Goal: Check status: Check status

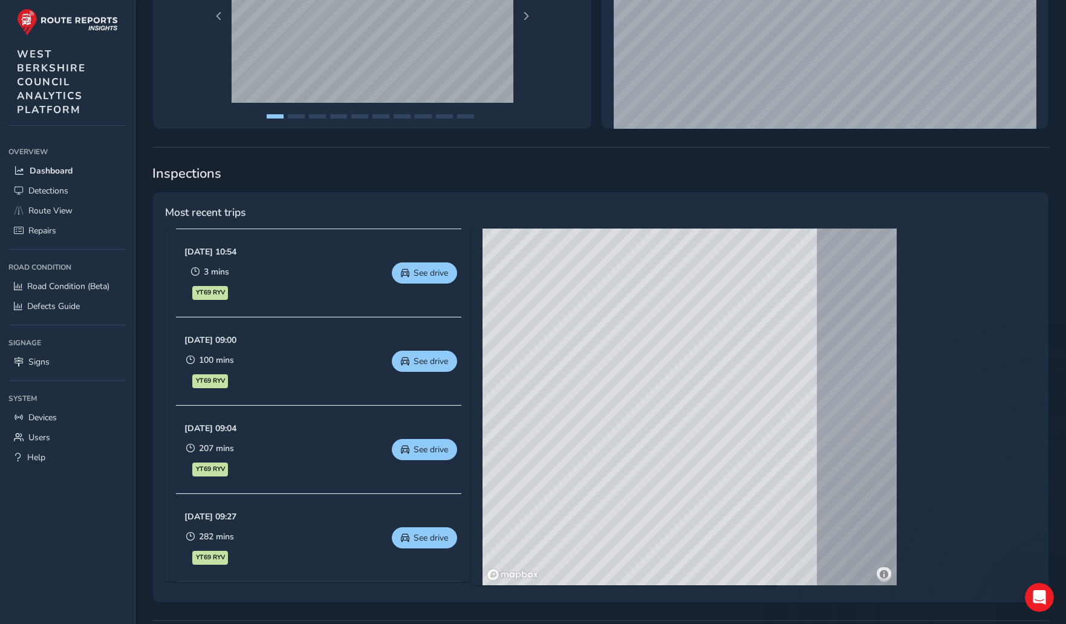
scroll to position [302, 0]
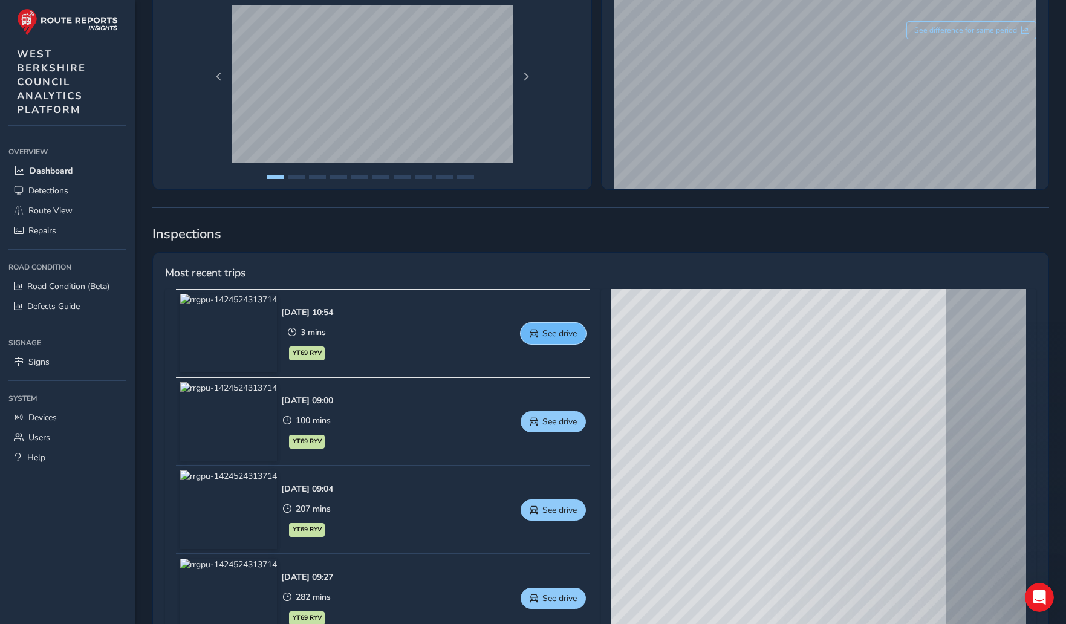
click at [559, 331] on span "See drive" at bounding box center [559, 333] width 34 height 11
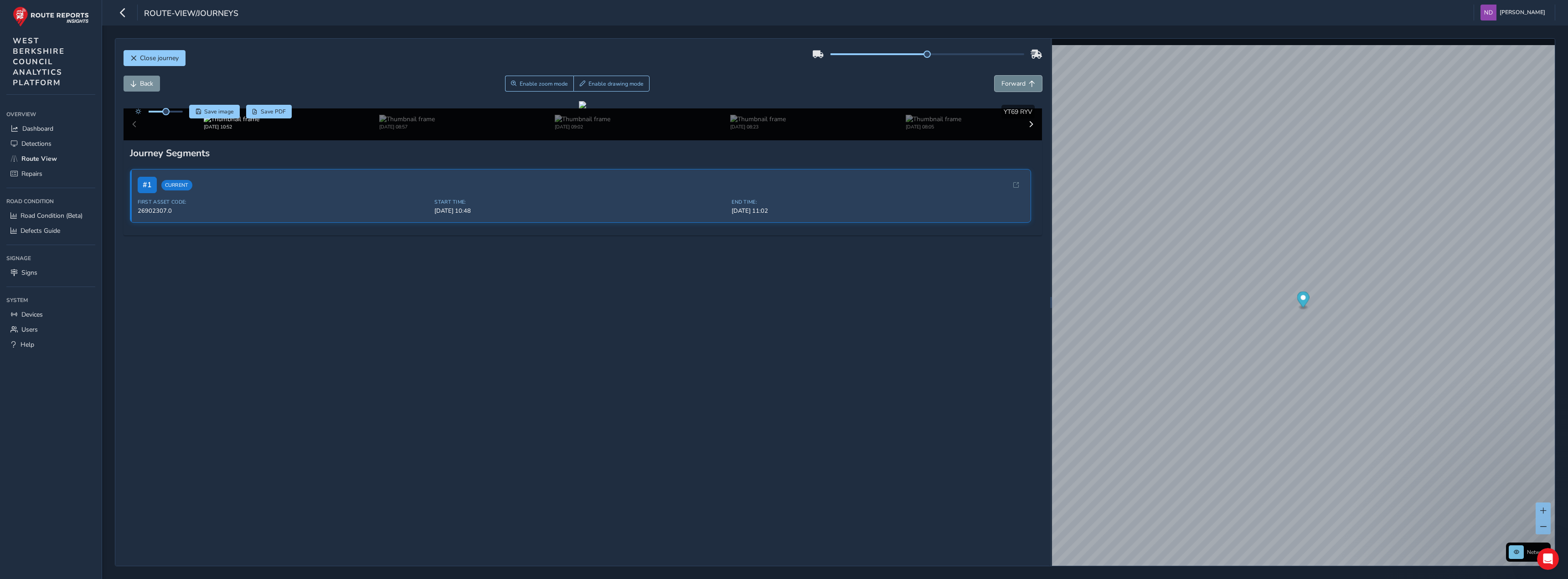
click at [810, 85] on span "Forward" at bounding box center [1013, 83] width 24 height 8
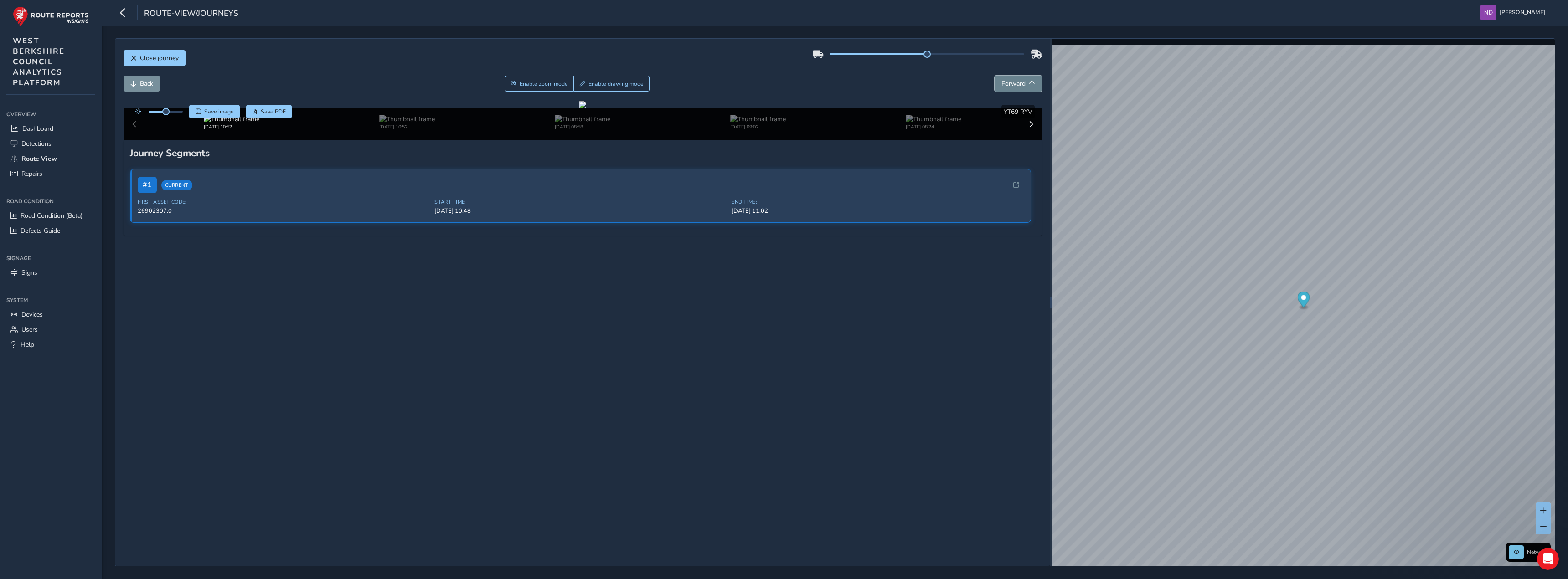
click at [810, 85] on span "Forward" at bounding box center [1013, 83] width 24 height 8
click at [810, 84] on span "Forward" at bounding box center [1013, 83] width 24 height 8
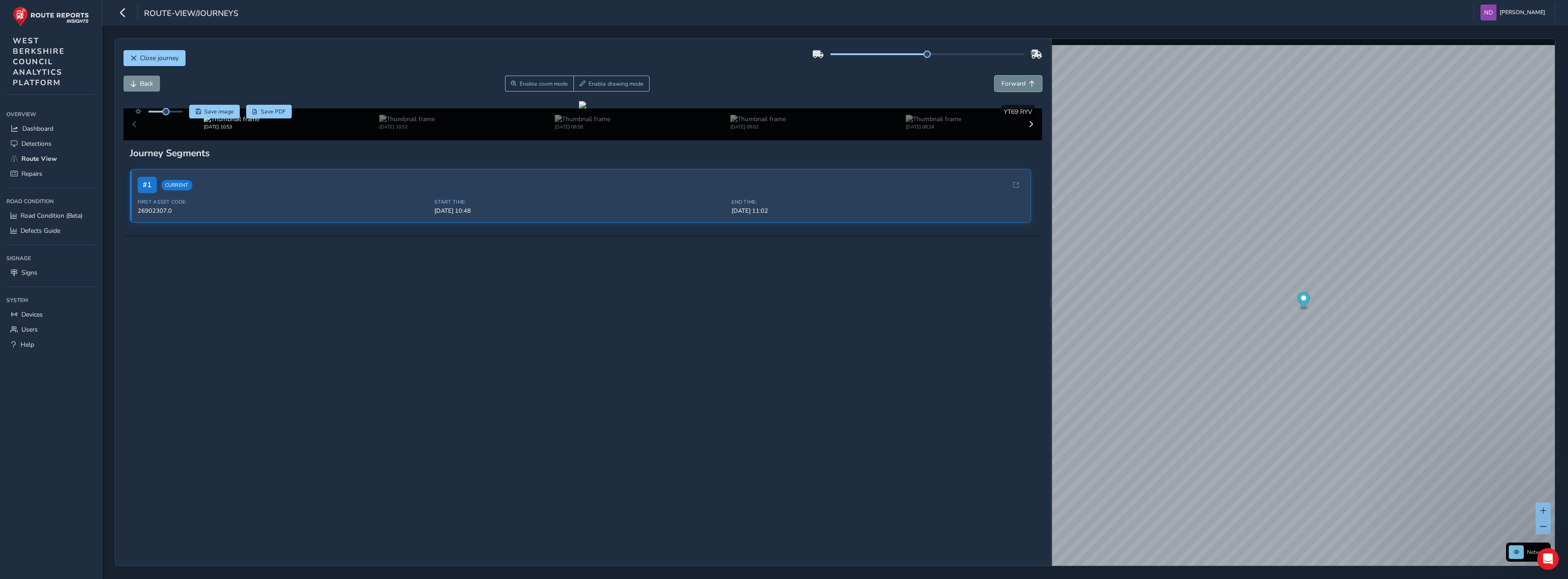
click at [810, 84] on span "Forward" at bounding box center [1013, 83] width 24 height 8
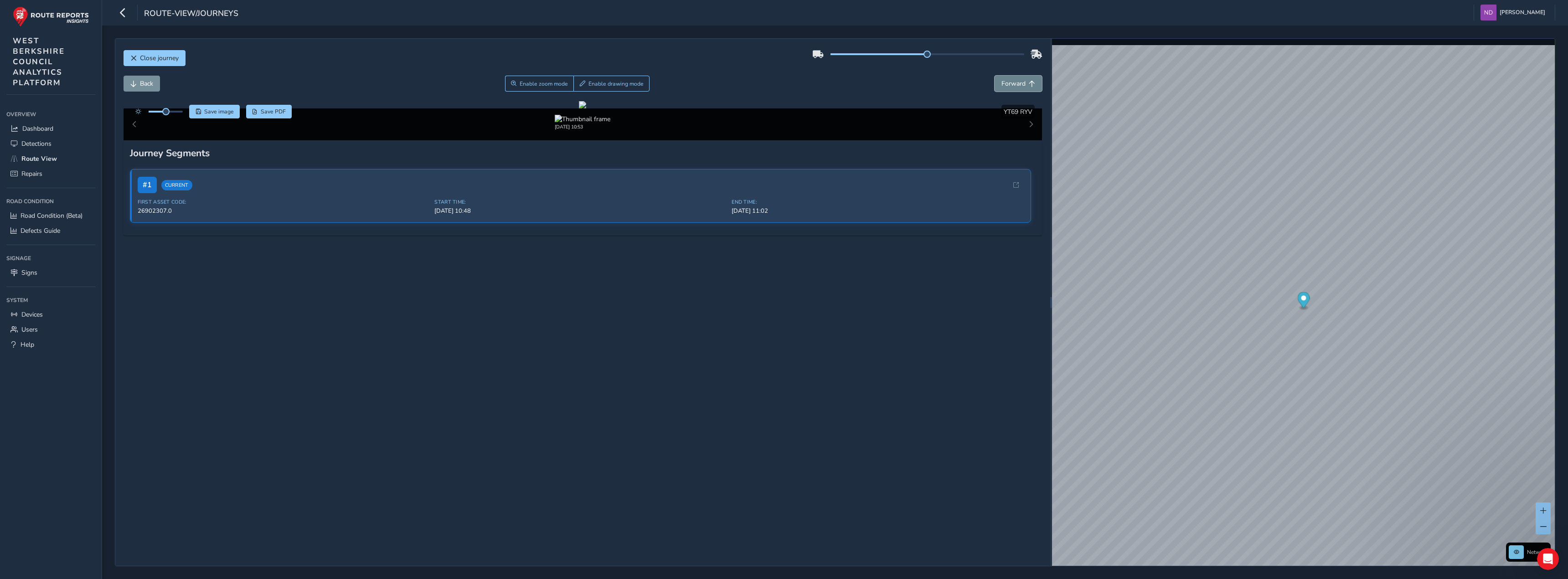
click at [810, 84] on span "Forward" at bounding box center [1013, 83] width 24 height 8
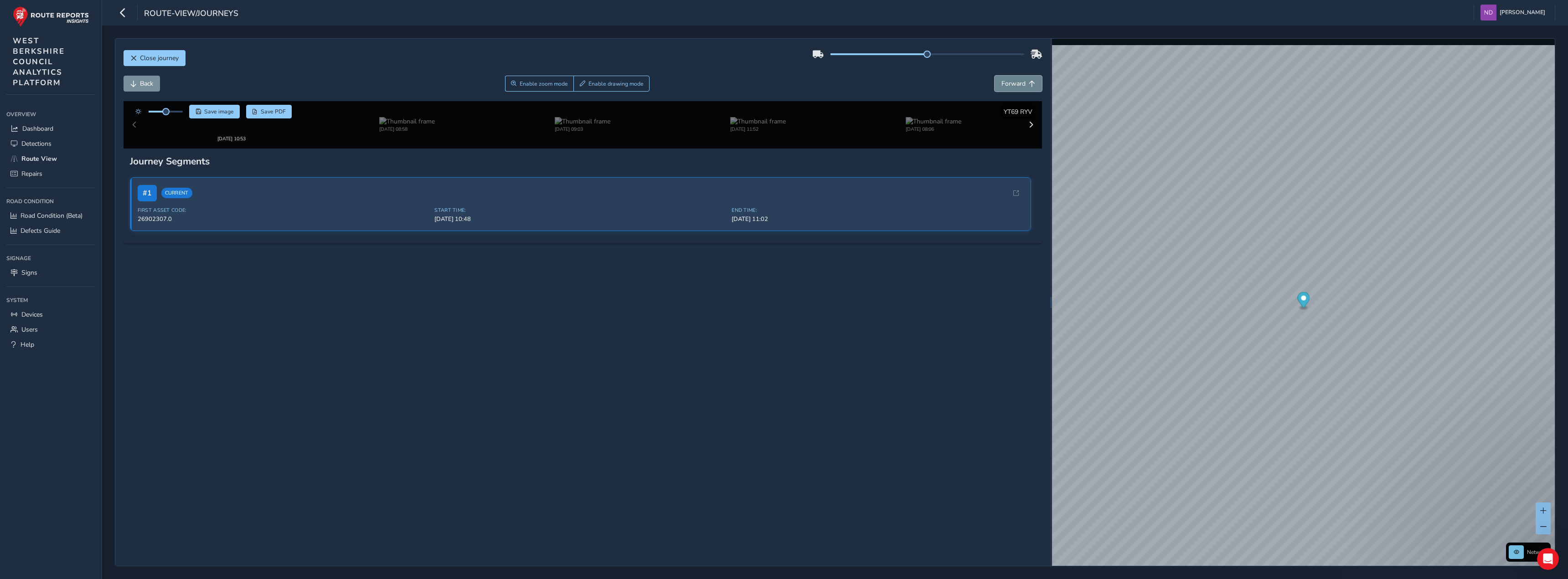
click at [810, 84] on span "Forward" at bounding box center [1013, 83] width 24 height 8
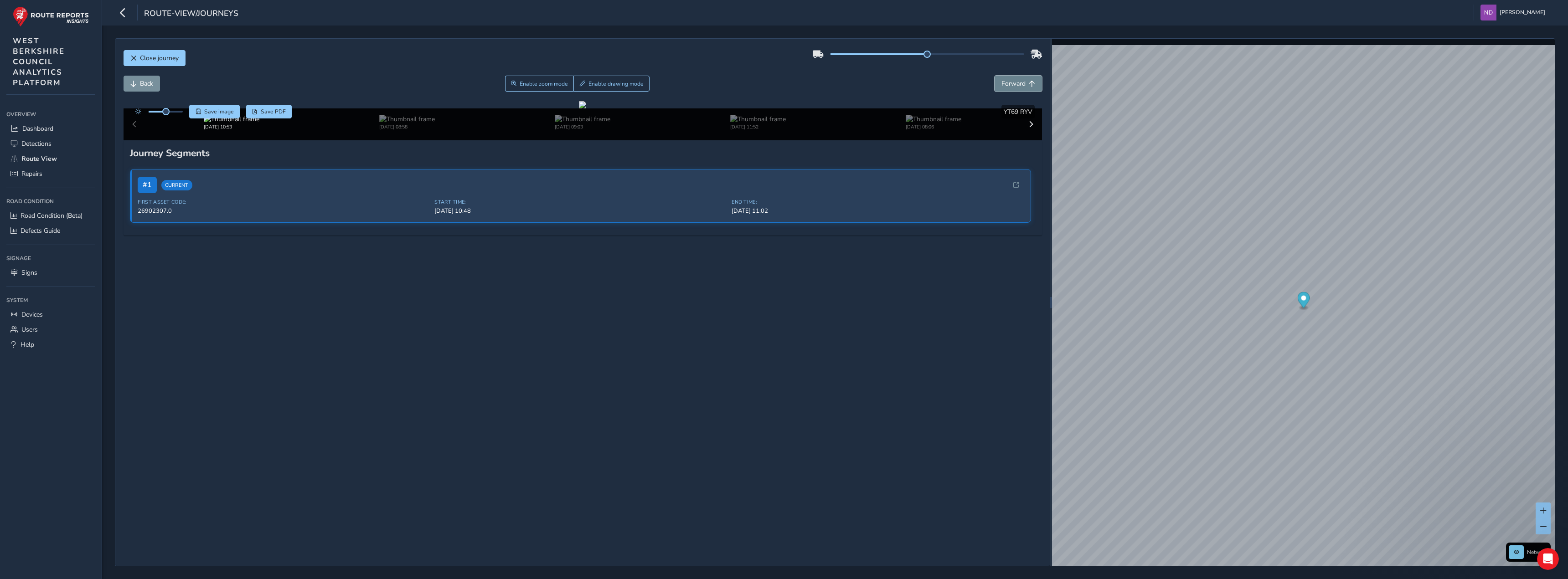
click at [810, 86] on span "Forward" at bounding box center [1013, 83] width 24 height 8
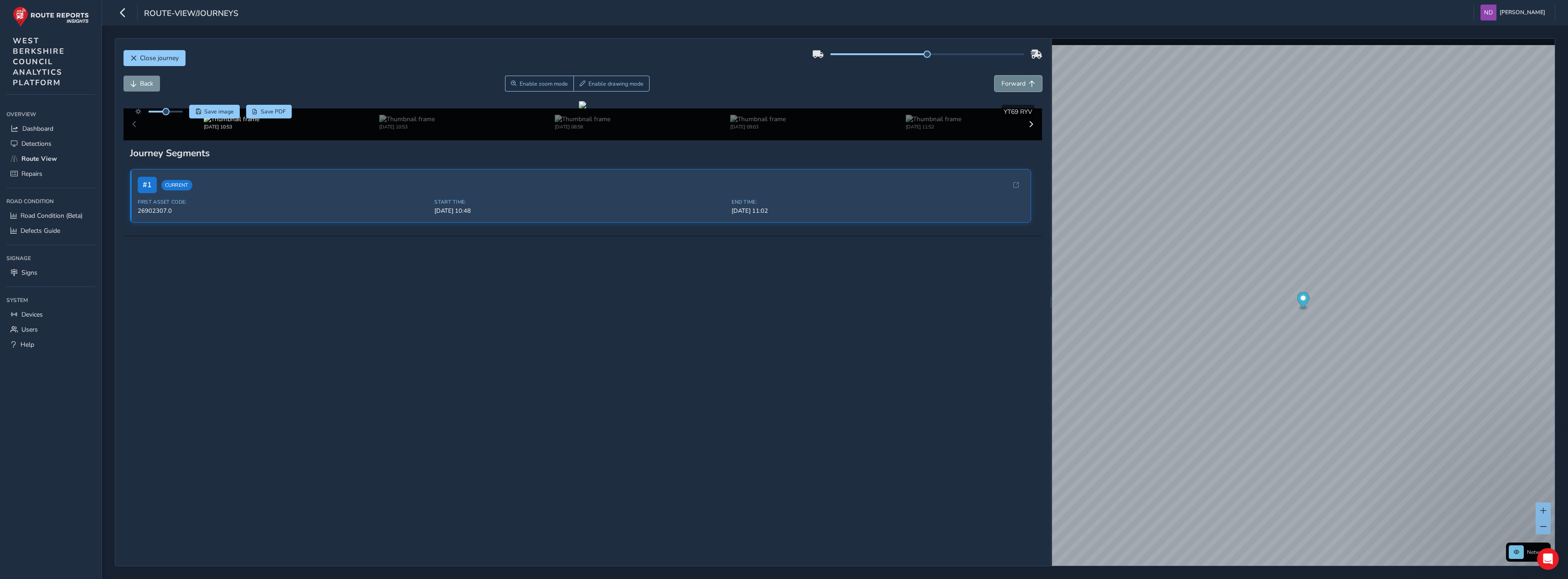
click at [810, 86] on span "Forward" at bounding box center [1013, 83] width 24 height 8
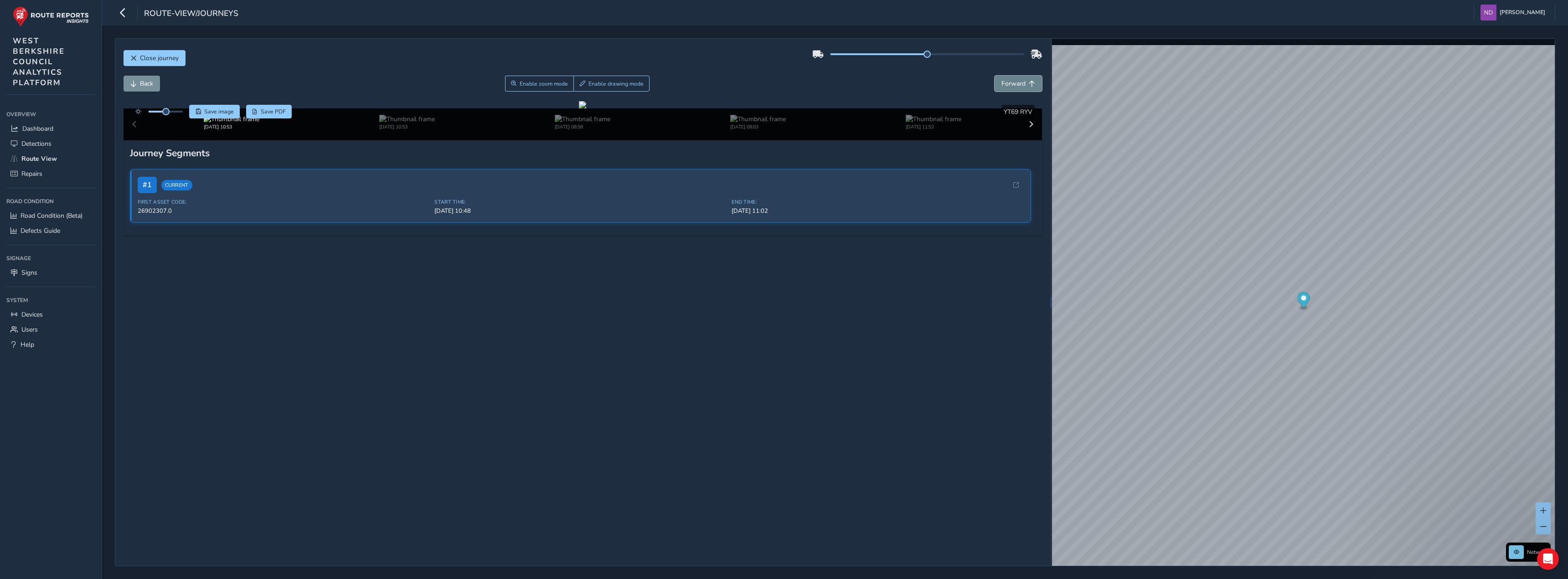
click at [810, 86] on span "Forward" at bounding box center [1013, 83] width 24 height 8
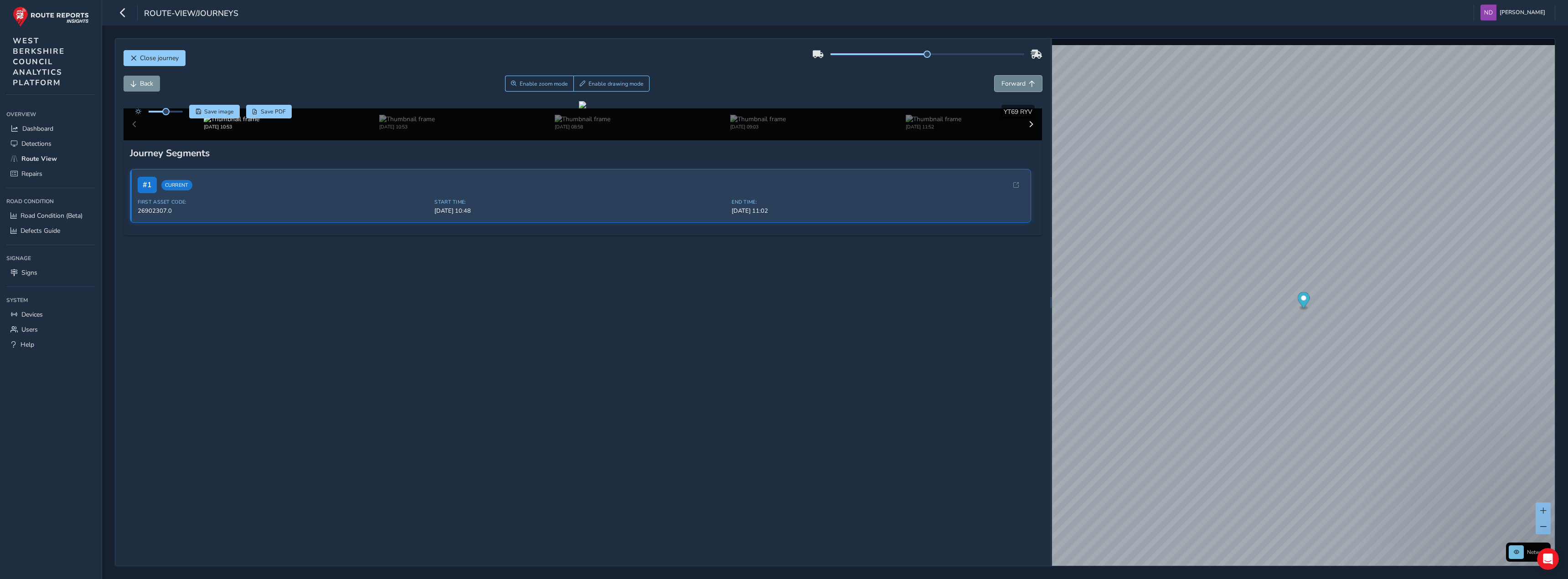
click at [810, 86] on span "Forward" at bounding box center [1013, 83] width 24 height 8
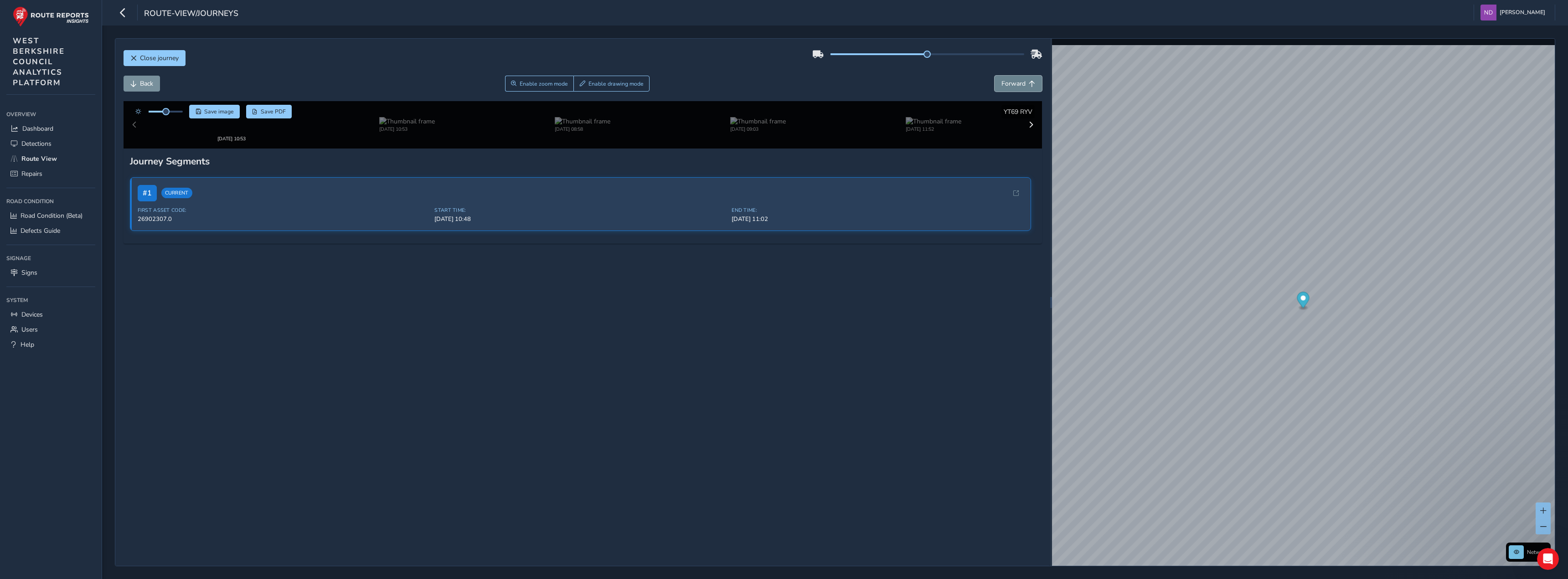
click at [810, 86] on span "Forward" at bounding box center [1013, 83] width 24 height 8
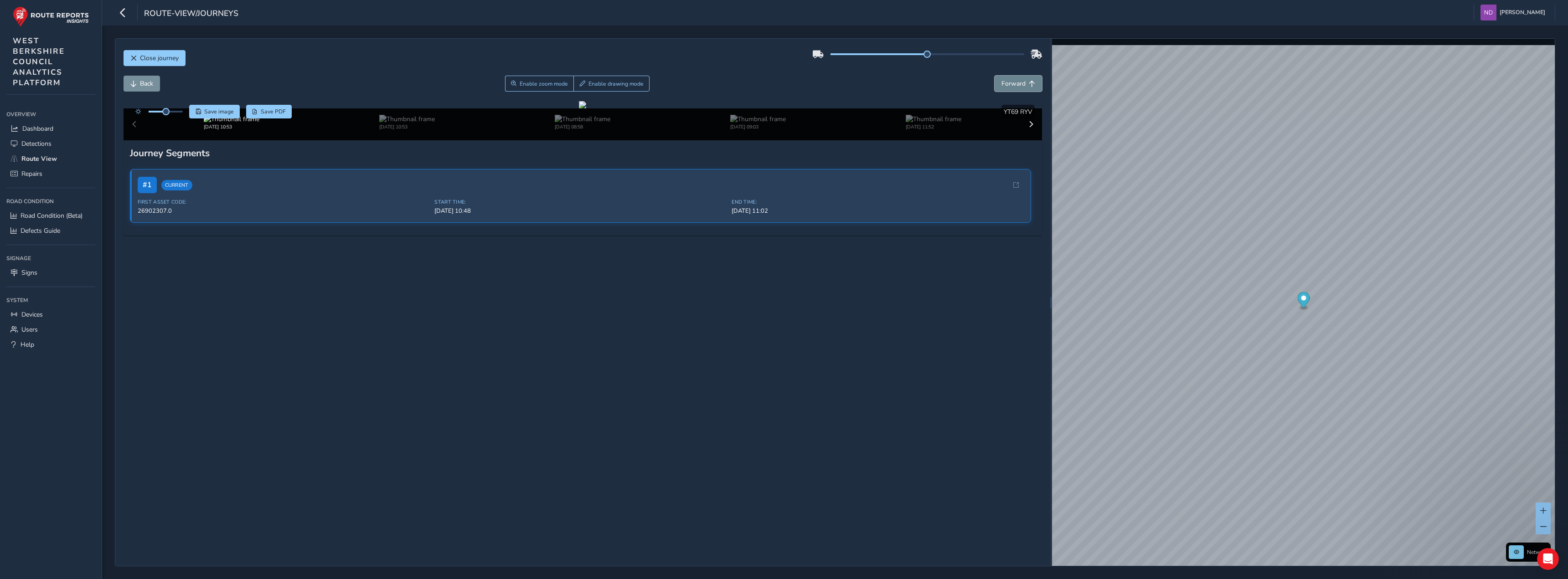
click at [810, 86] on span "Forward" at bounding box center [1013, 83] width 24 height 8
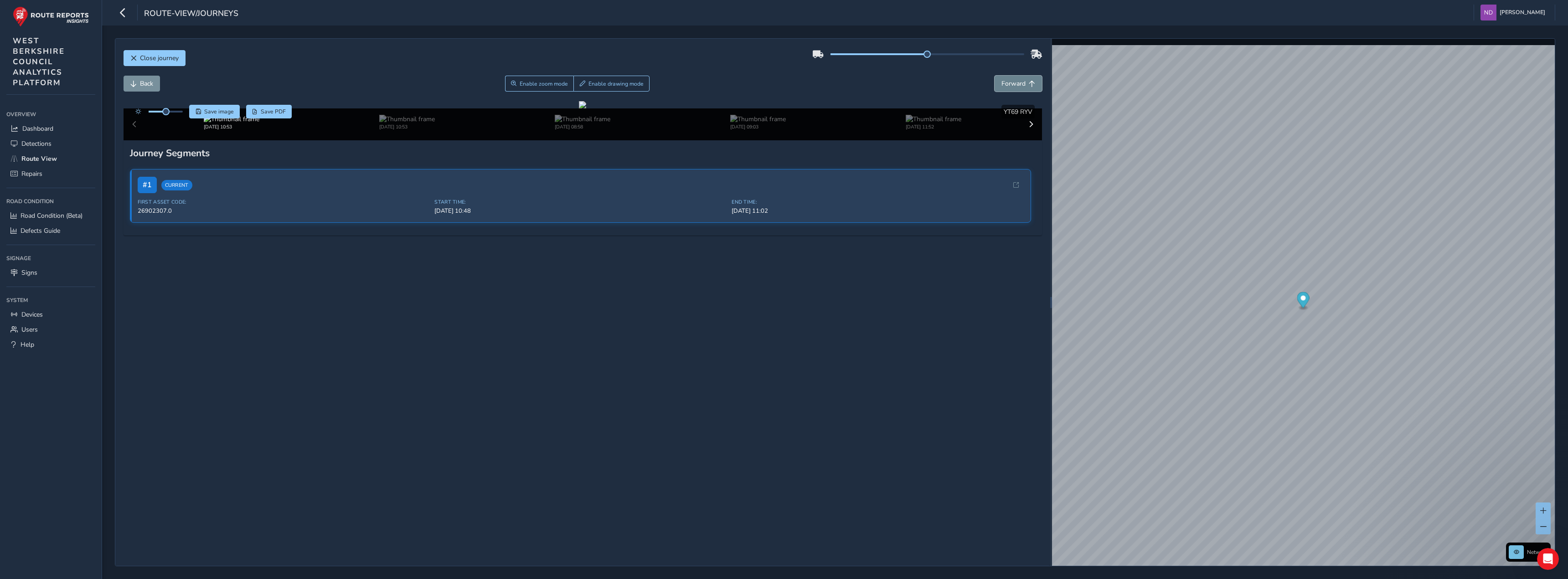
click at [810, 86] on span "Forward" at bounding box center [1013, 83] width 24 height 8
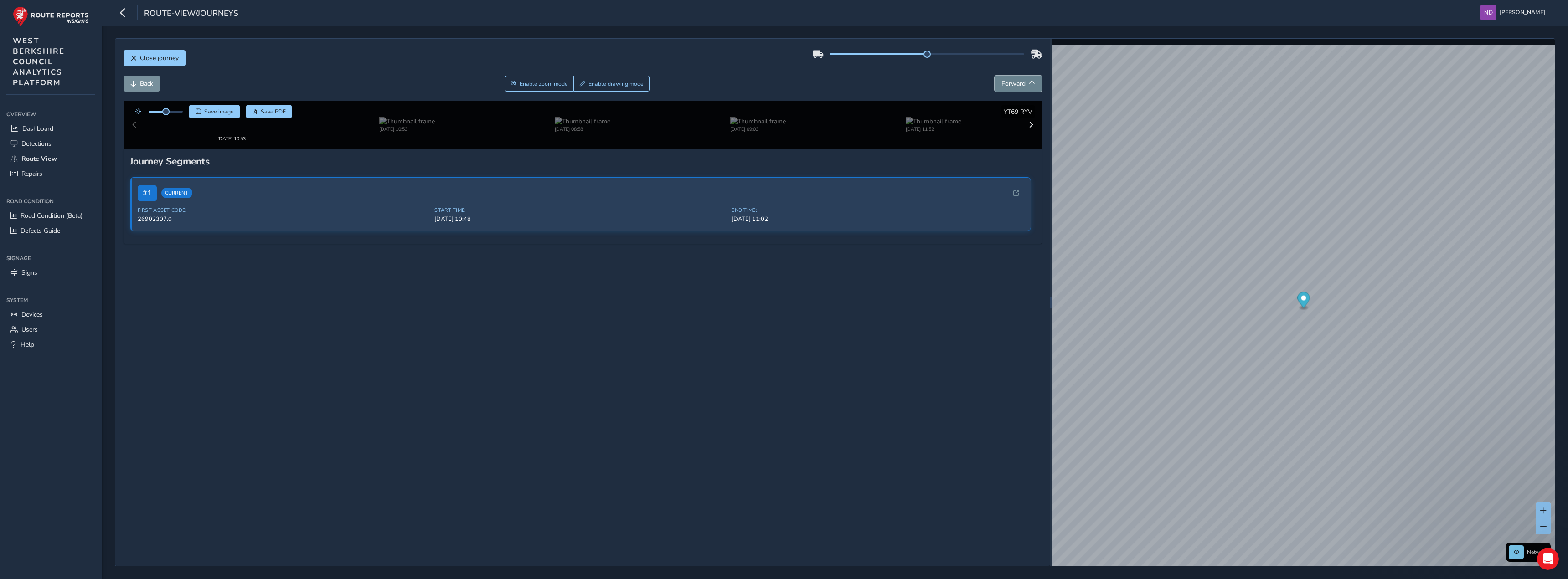
click at [810, 86] on span "Forward" at bounding box center [1013, 83] width 24 height 8
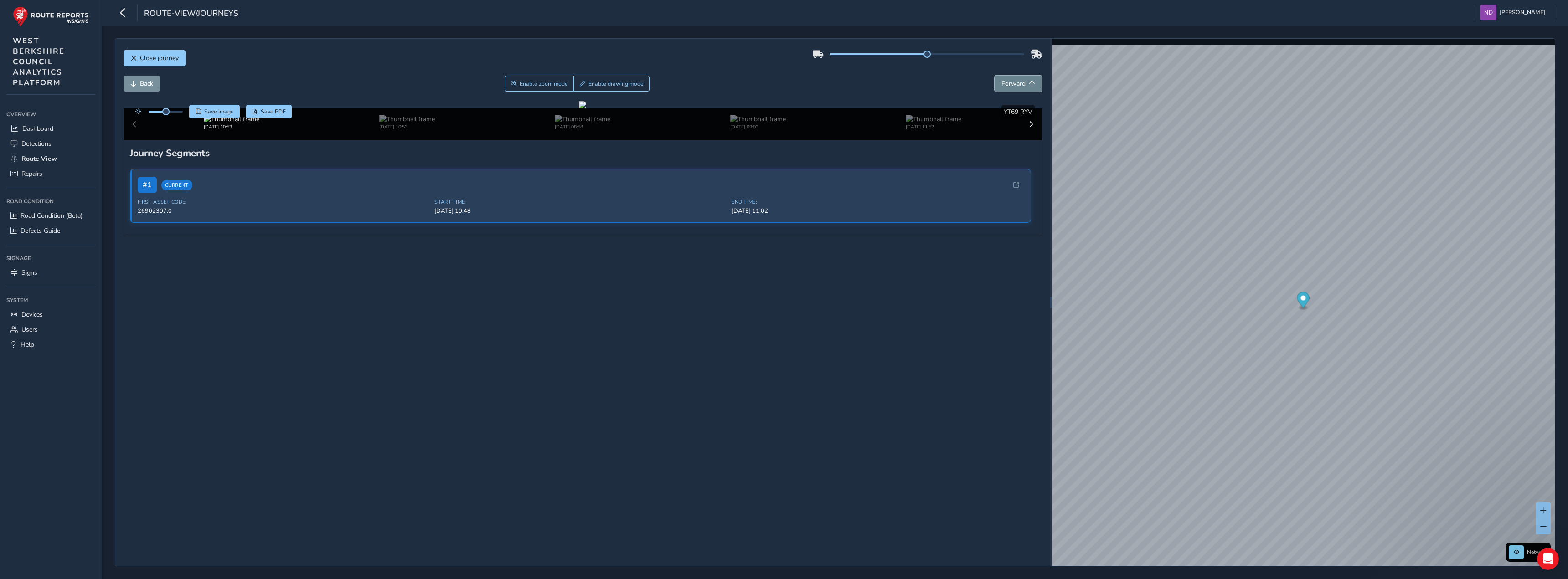
click at [810, 86] on span "Forward" at bounding box center [1013, 83] width 24 height 8
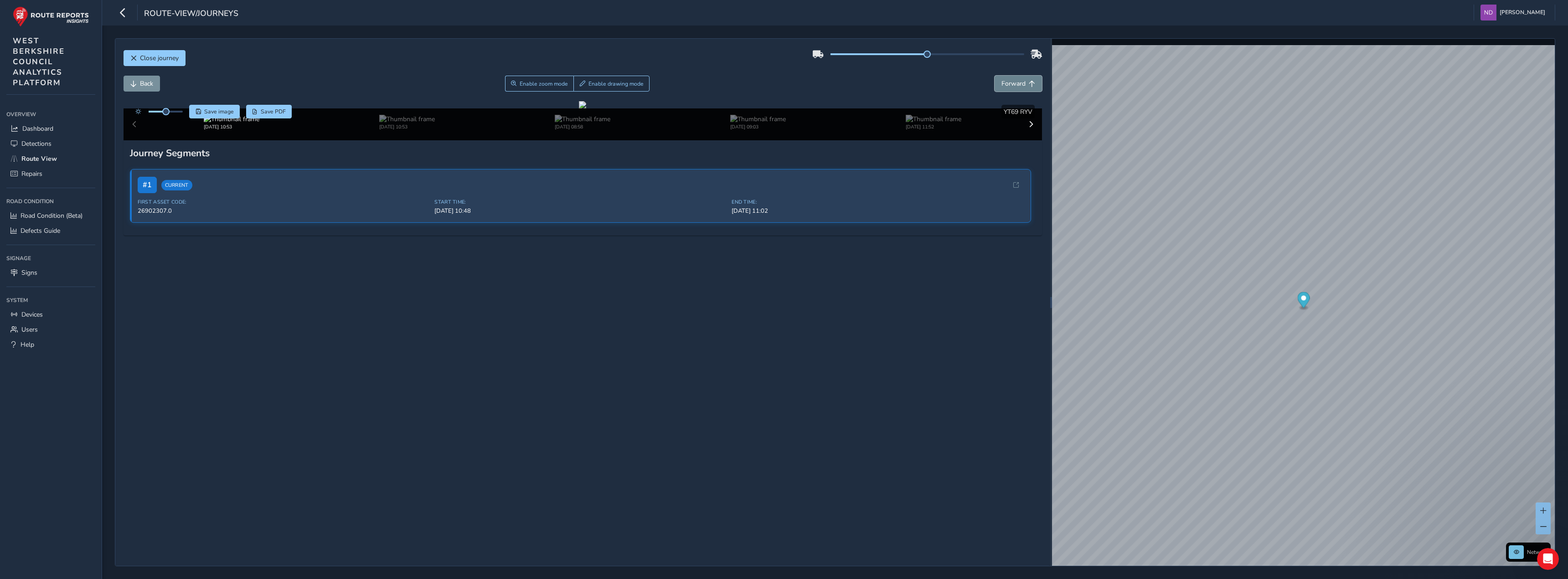
click at [810, 86] on span "Forward" at bounding box center [1013, 83] width 24 height 8
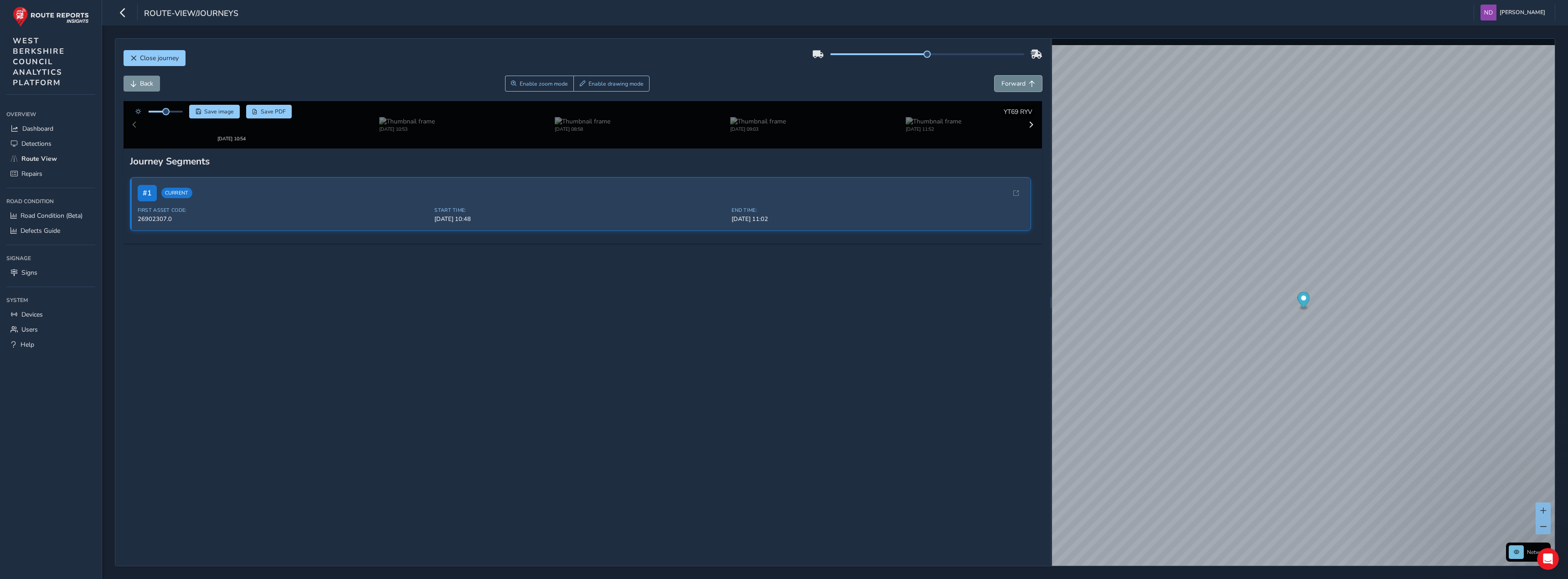
click at [810, 86] on span "Forward" at bounding box center [1013, 83] width 24 height 8
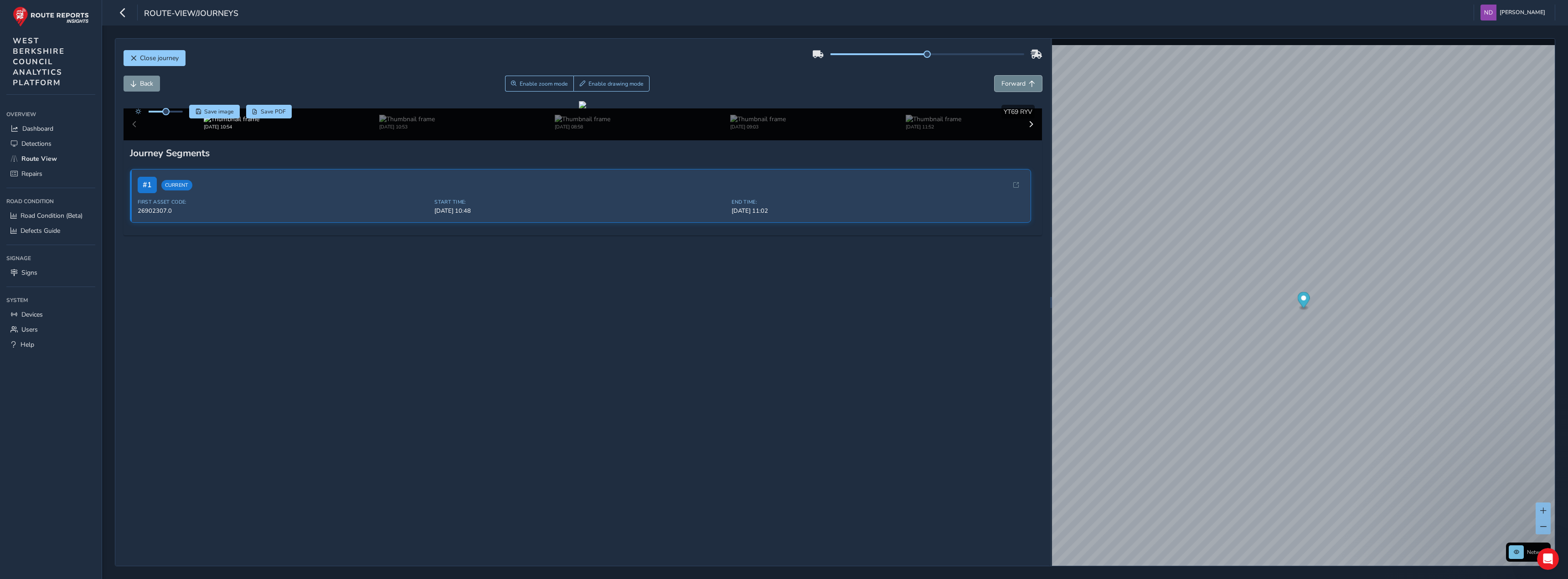
click at [810, 86] on span "Forward" at bounding box center [1013, 83] width 24 height 8
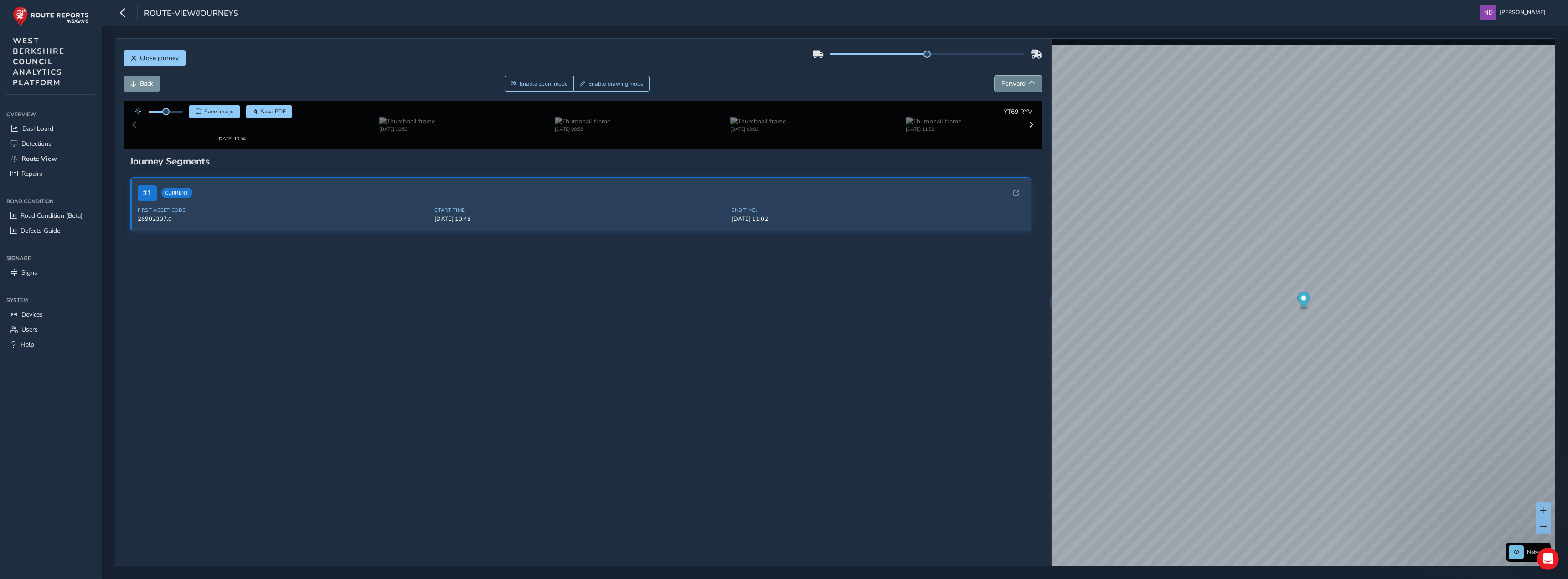
click at [810, 86] on span "Forward" at bounding box center [1013, 83] width 24 height 8
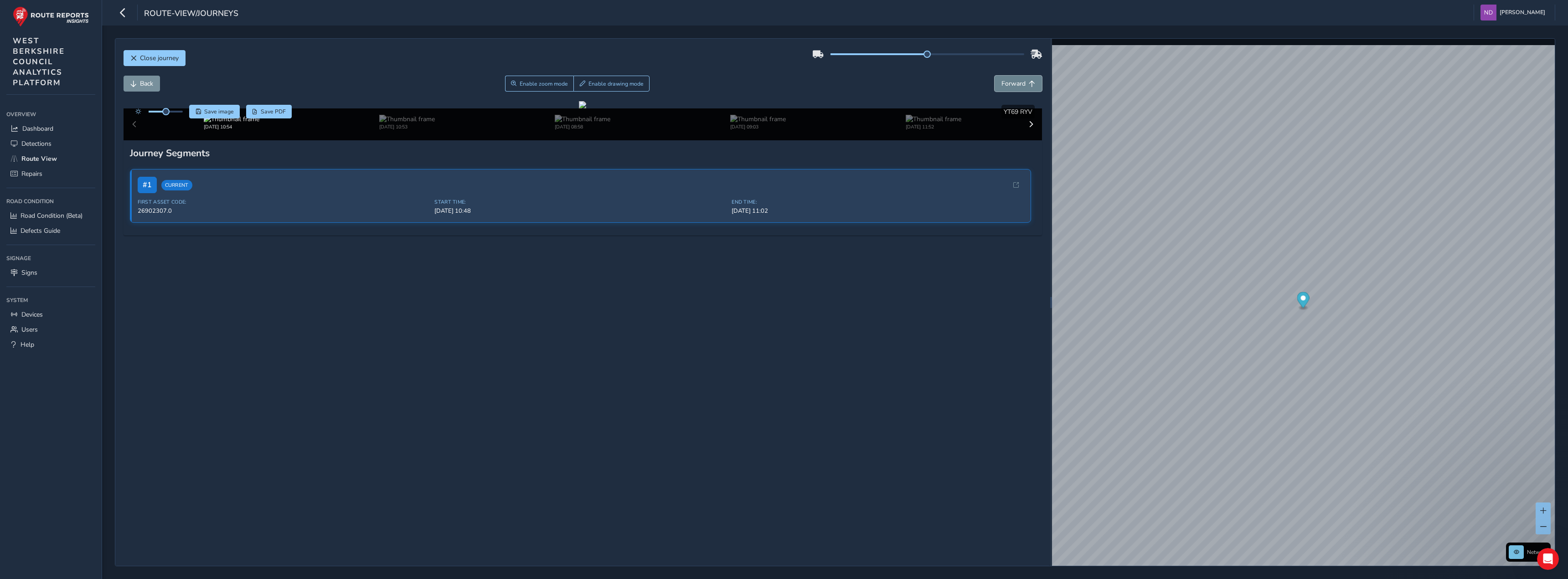
click at [810, 86] on span "Forward" at bounding box center [1013, 83] width 24 height 8
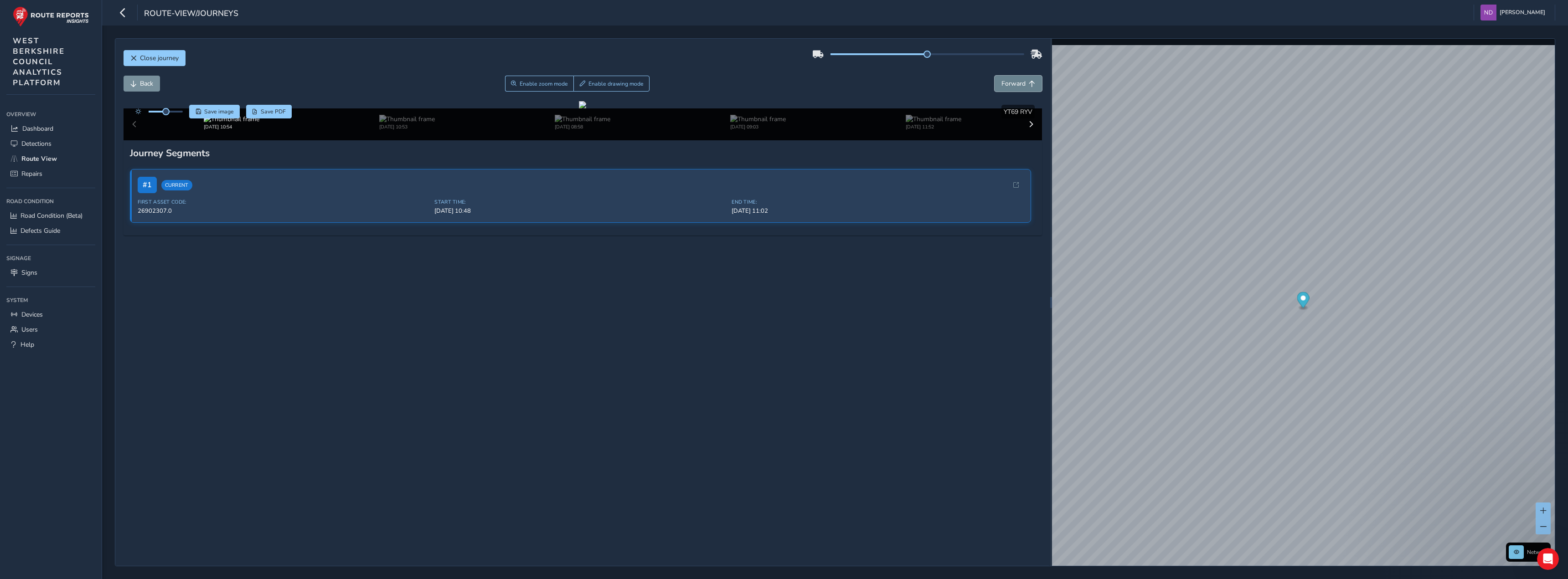
click at [810, 86] on span "Forward" at bounding box center [1013, 83] width 24 height 8
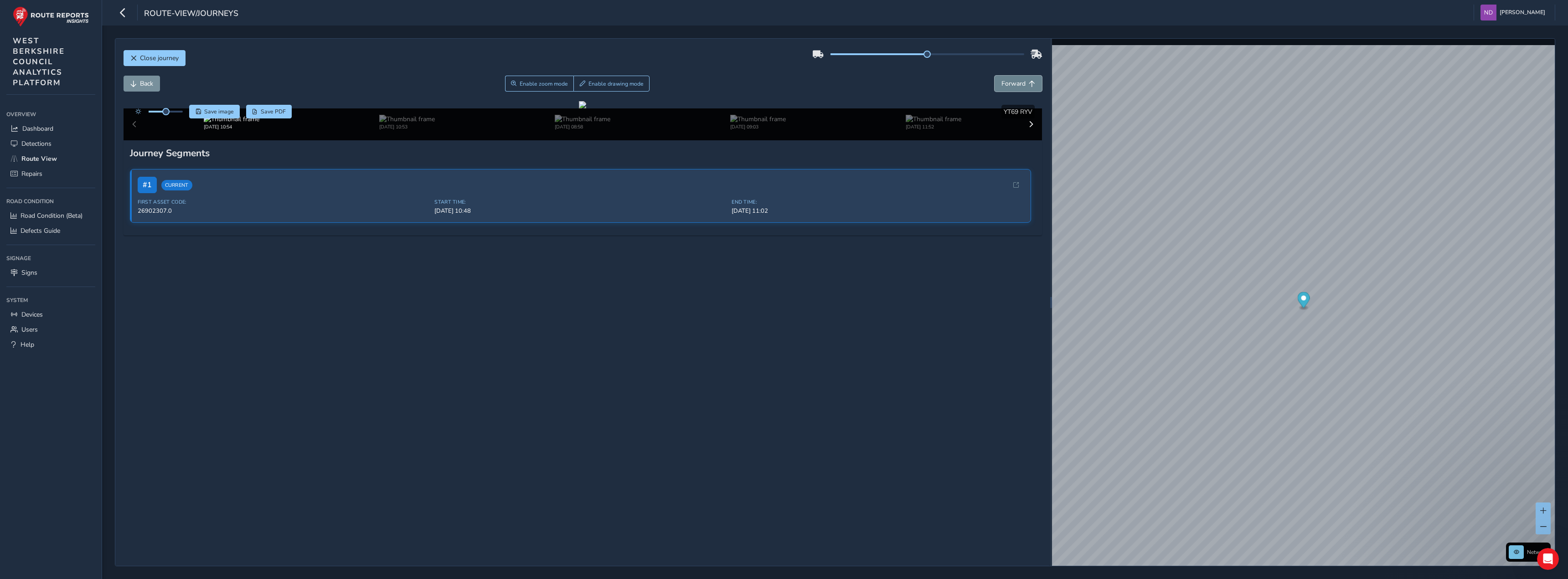
click at [810, 86] on span "Forward" at bounding box center [1013, 83] width 24 height 8
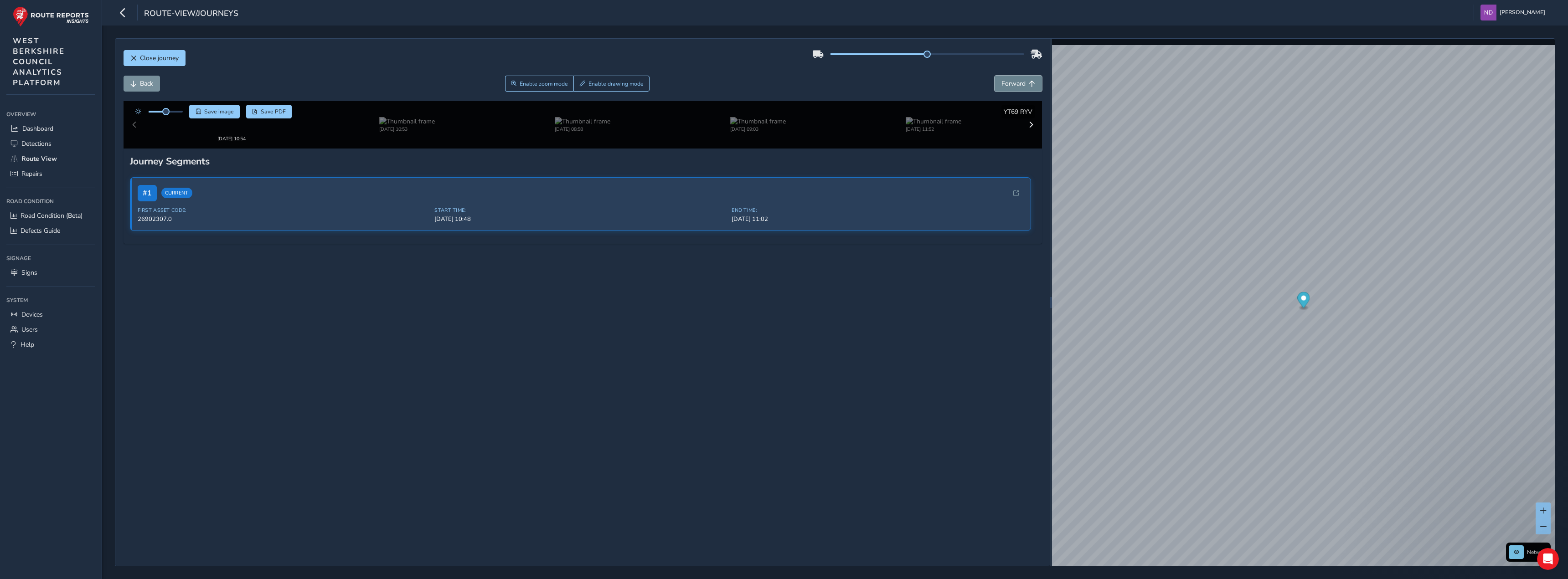
click at [810, 86] on span "Forward" at bounding box center [1013, 83] width 24 height 8
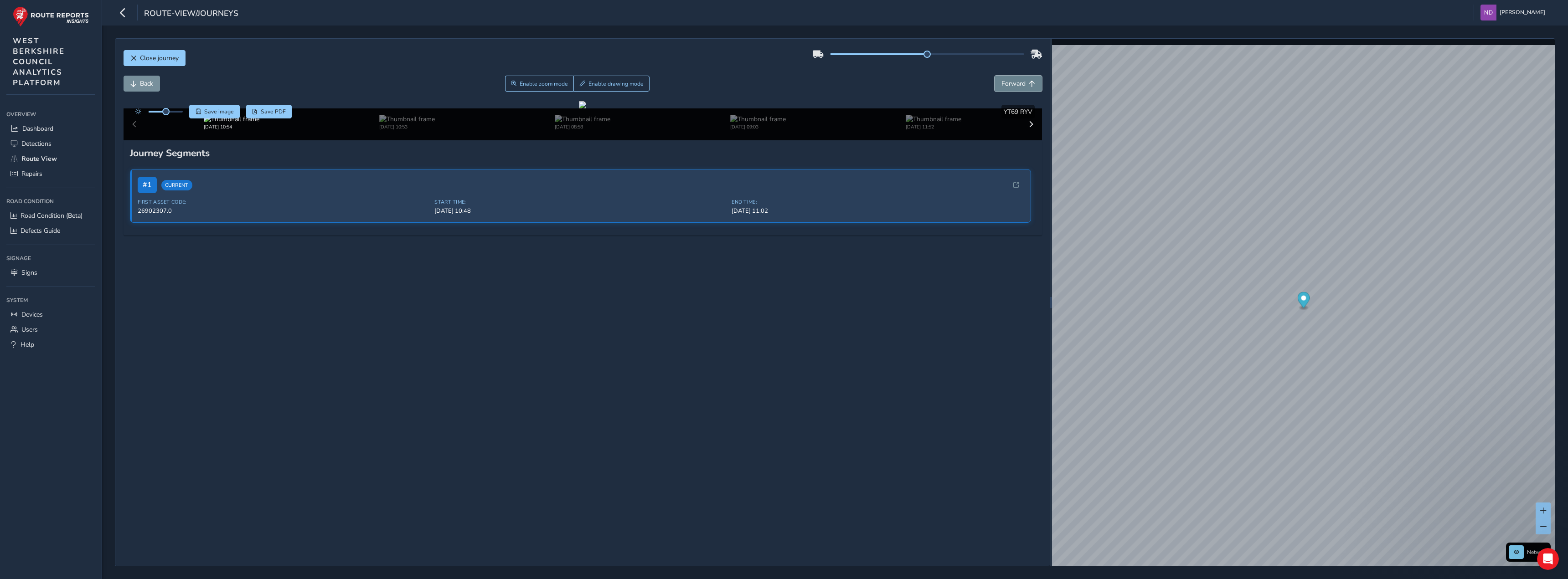
click at [810, 86] on span "Forward" at bounding box center [1013, 83] width 24 height 8
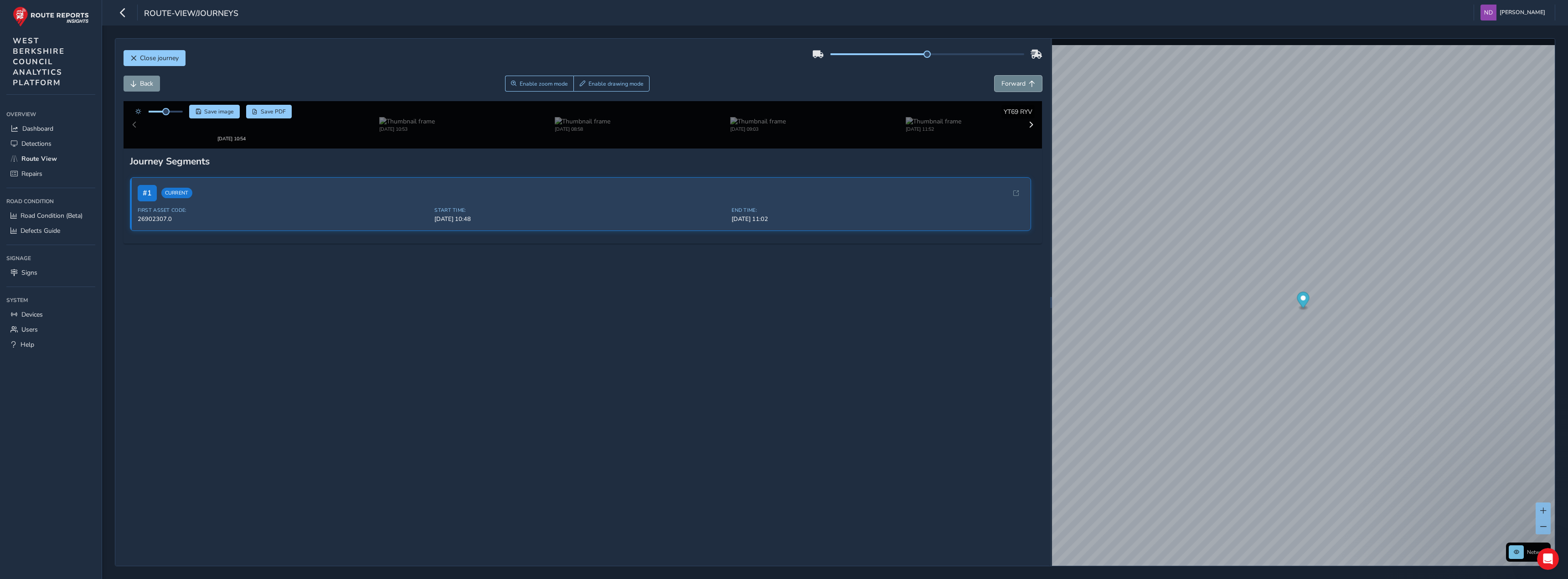
click at [810, 86] on span "Forward" at bounding box center [1013, 83] width 24 height 8
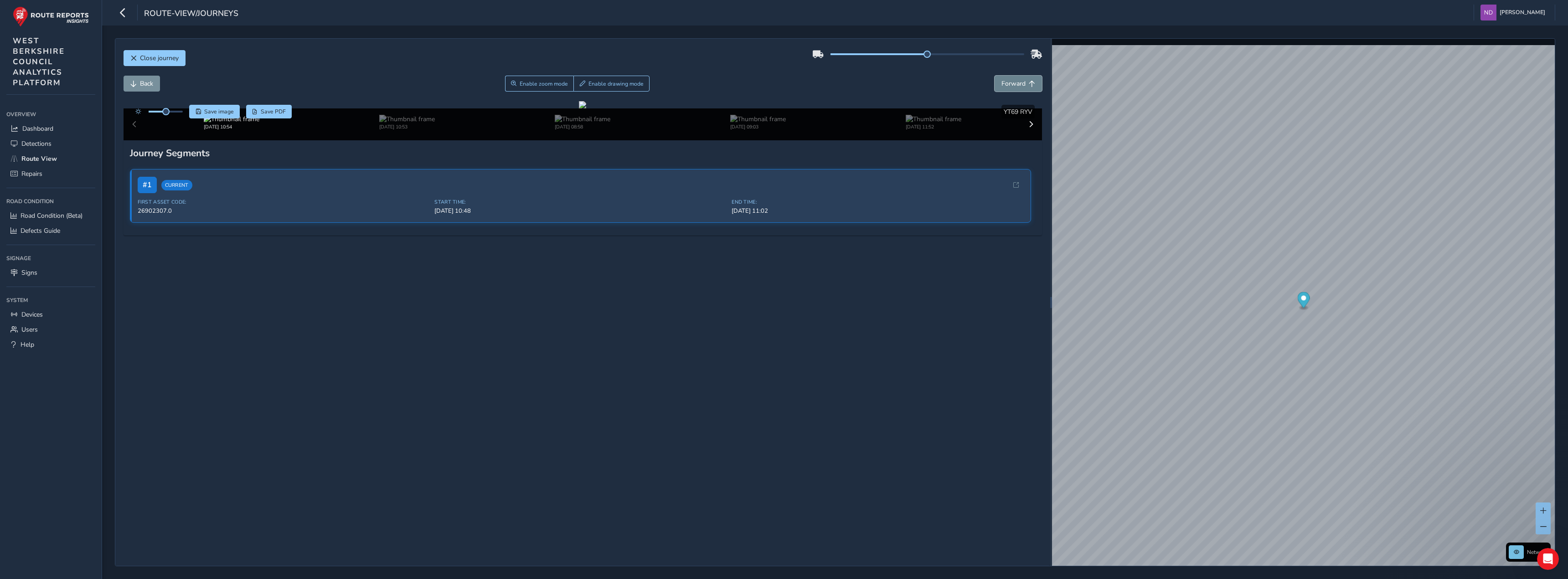
click at [810, 86] on span "Forward" at bounding box center [1013, 83] width 24 height 8
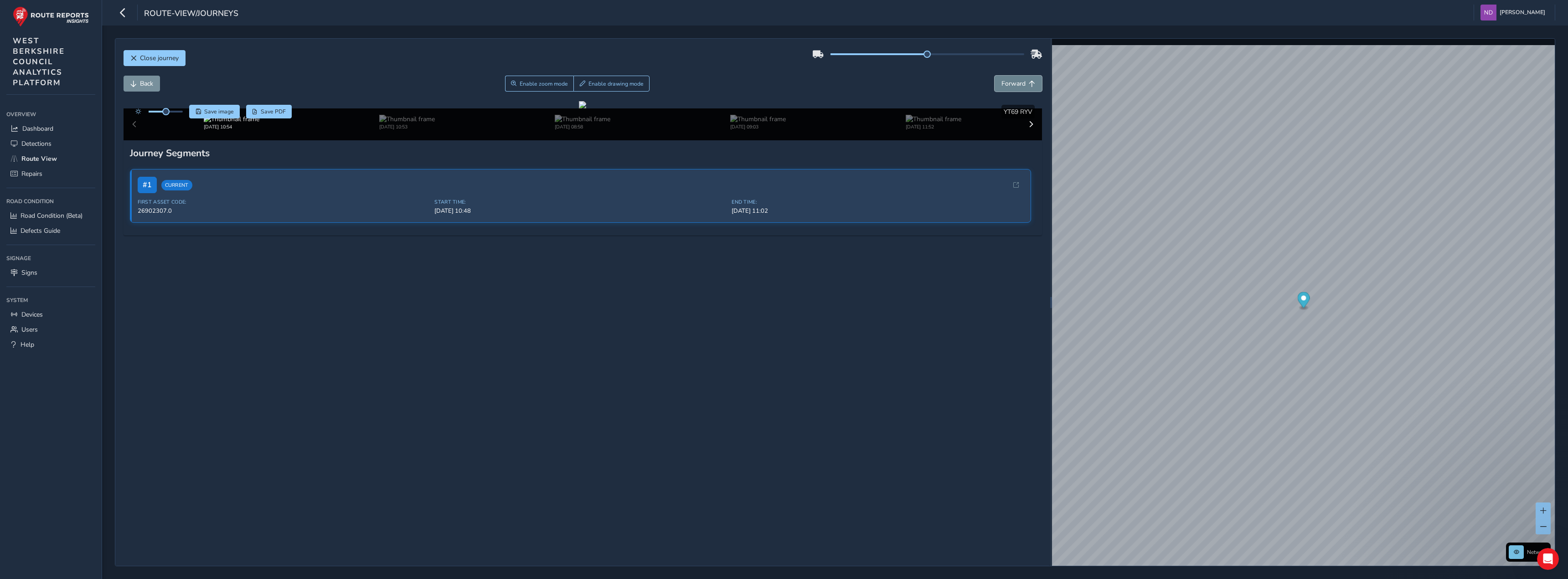
click at [810, 86] on span "Forward" at bounding box center [1013, 83] width 24 height 8
click at [810, 84] on button "Forward" at bounding box center [1018, 83] width 47 height 16
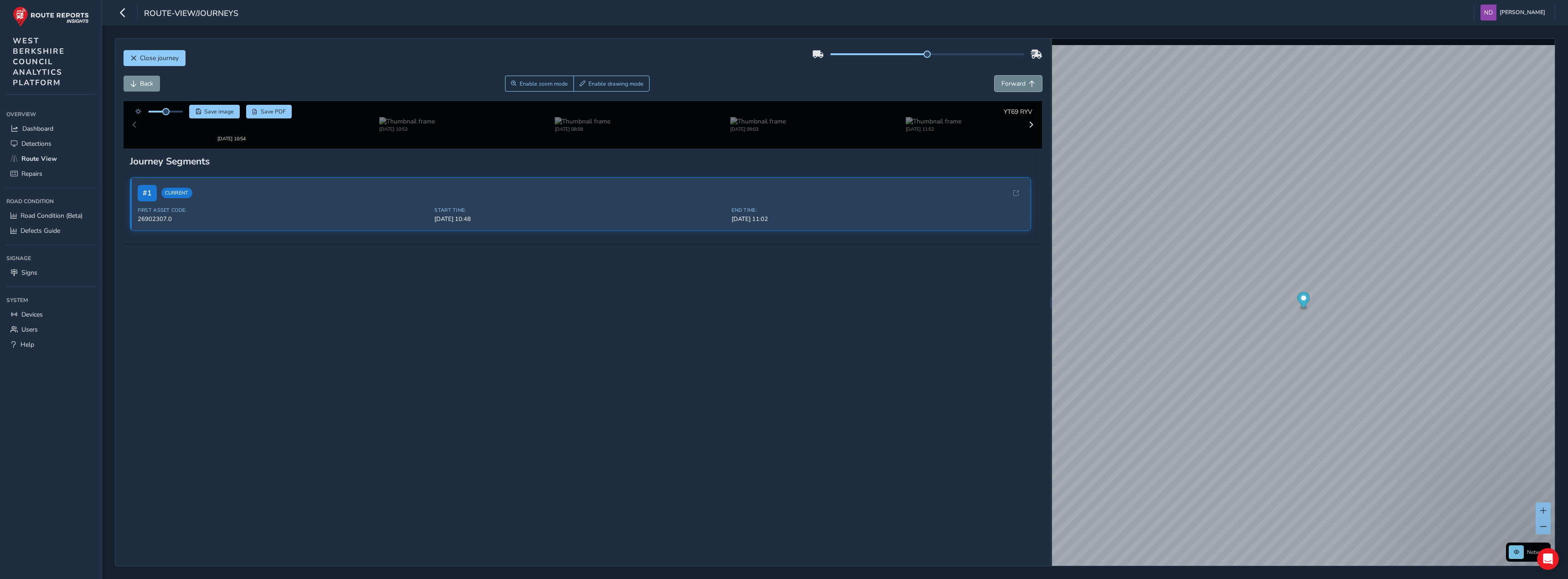
click at [810, 84] on button "Forward" at bounding box center [1018, 83] width 47 height 16
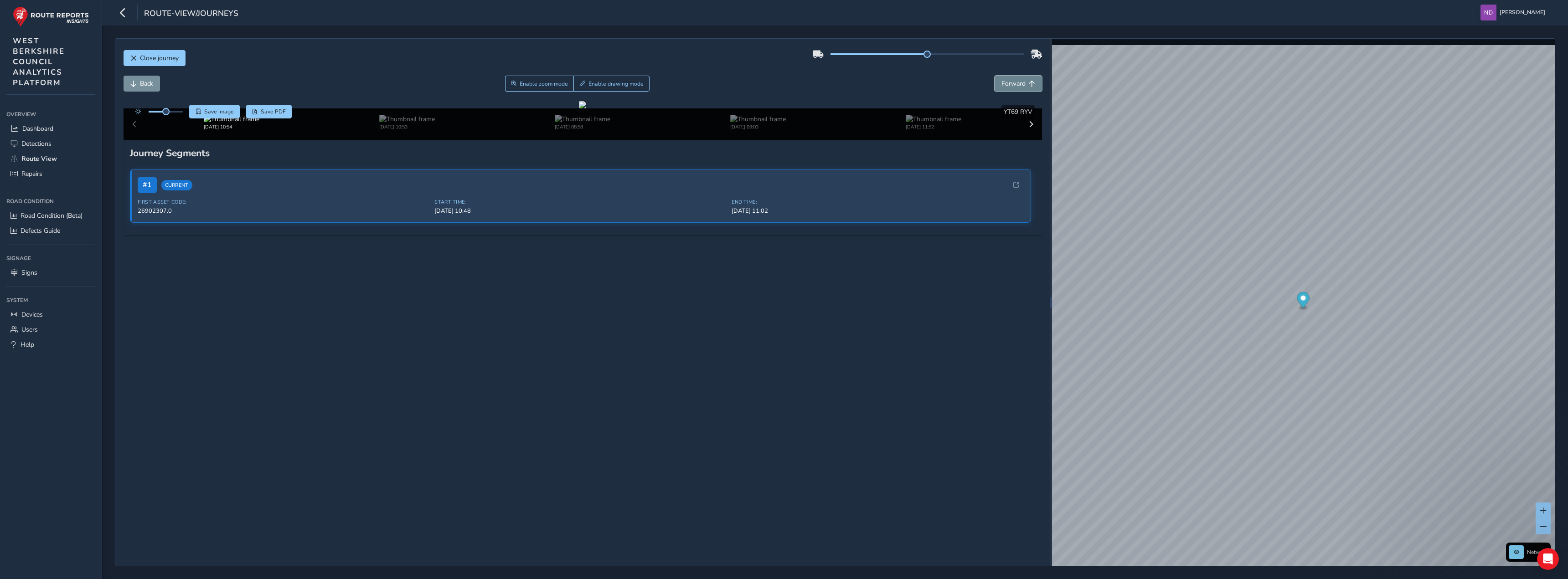
click at [810, 84] on button "Forward" at bounding box center [1018, 83] width 47 height 16
click at [810, 75] on button "Forward" at bounding box center [1018, 83] width 47 height 16
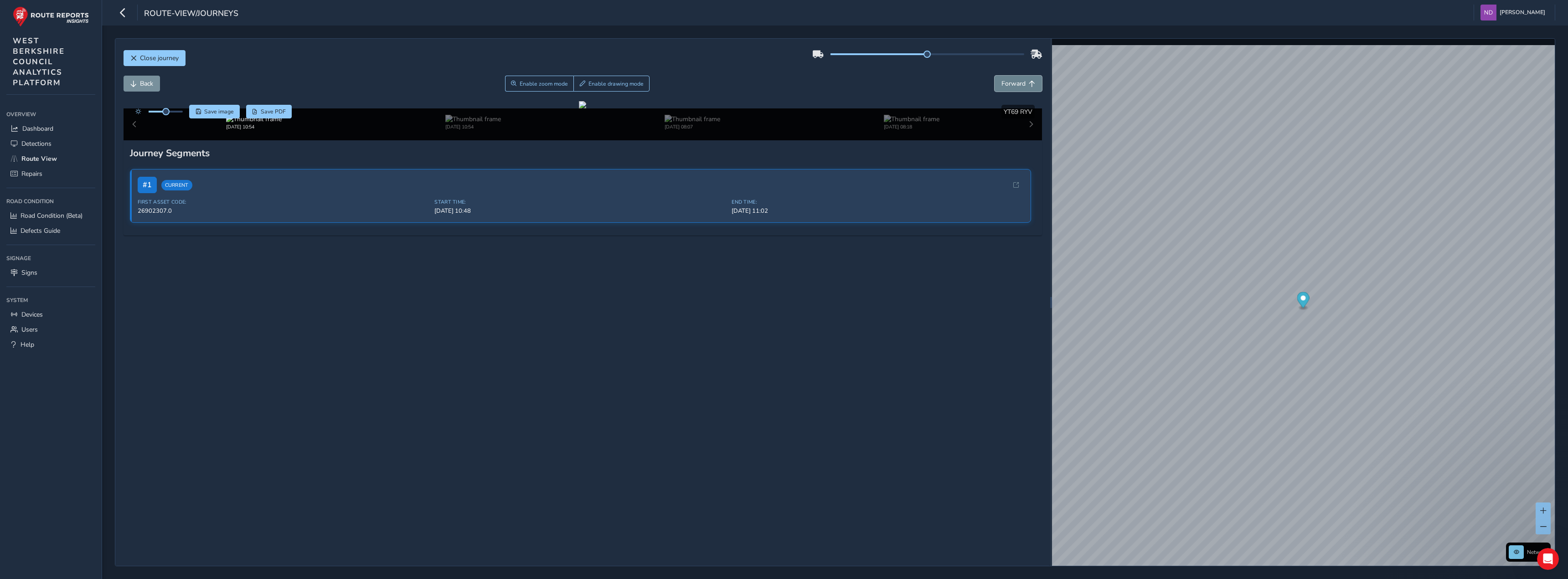
click at [810, 75] on button "Forward" at bounding box center [1018, 83] width 47 height 16
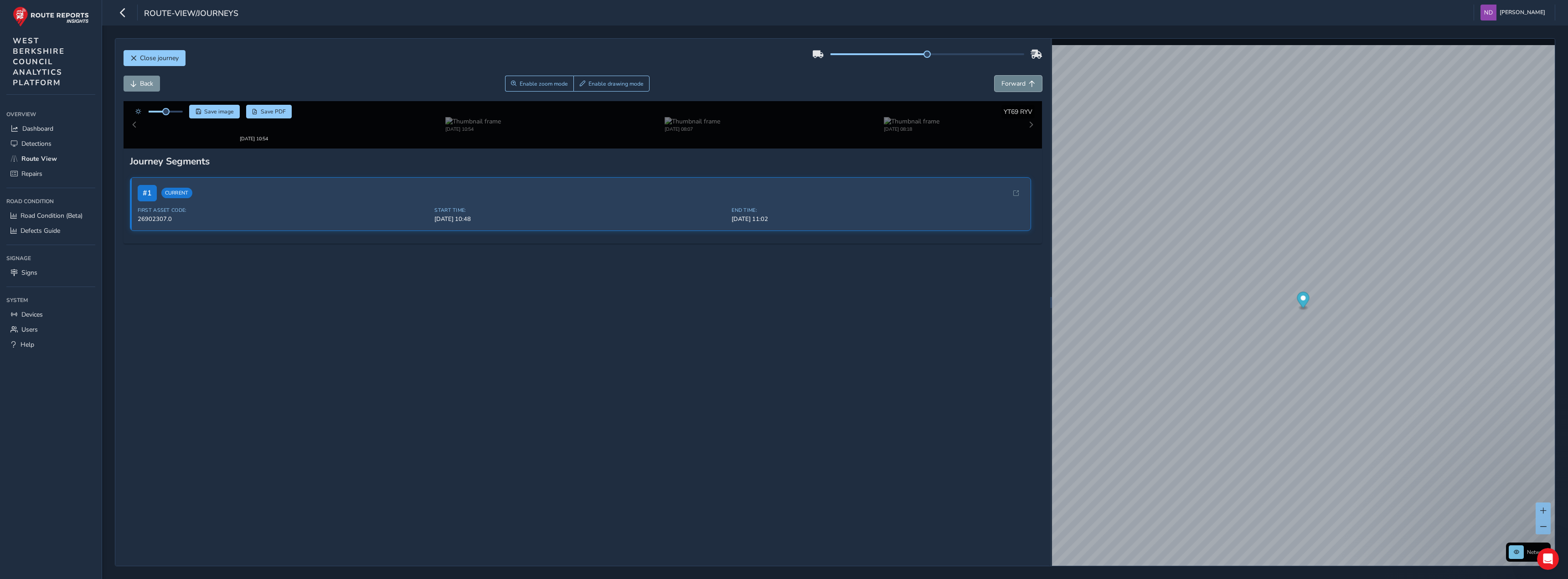
click at [810, 75] on button "Forward" at bounding box center [1018, 83] width 47 height 16
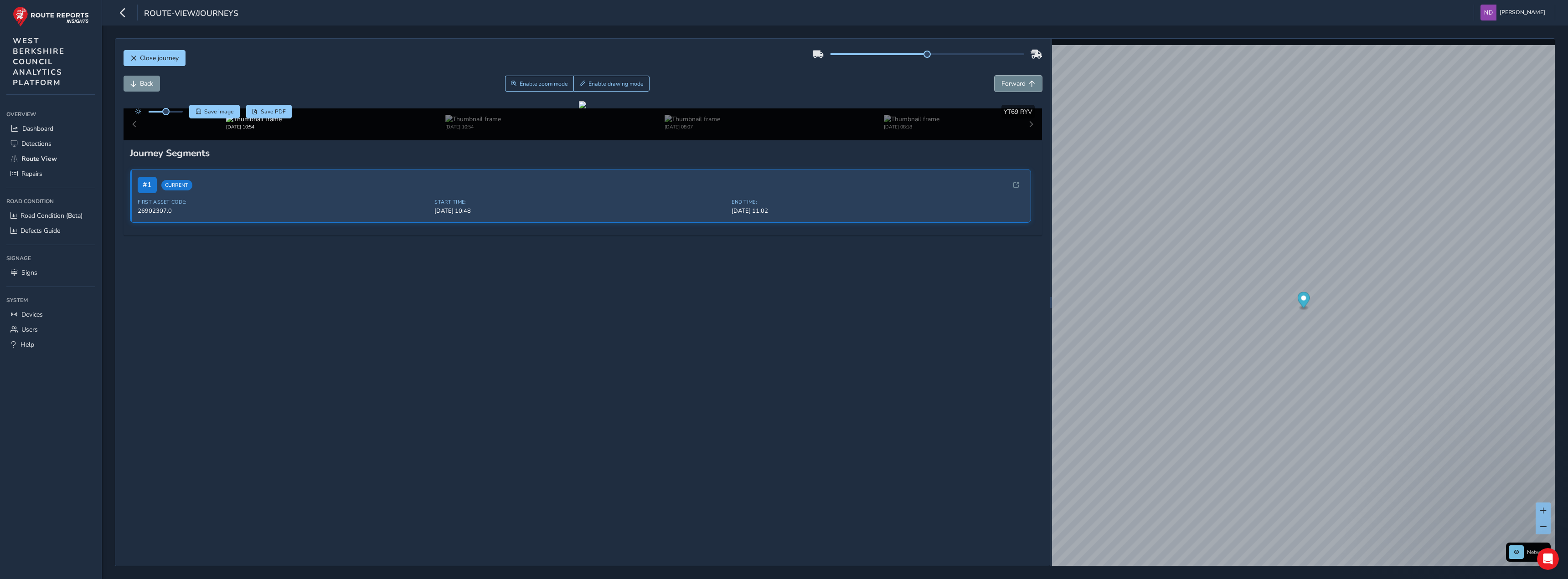
click at [810, 75] on button "Forward" at bounding box center [1018, 83] width 47 height 16
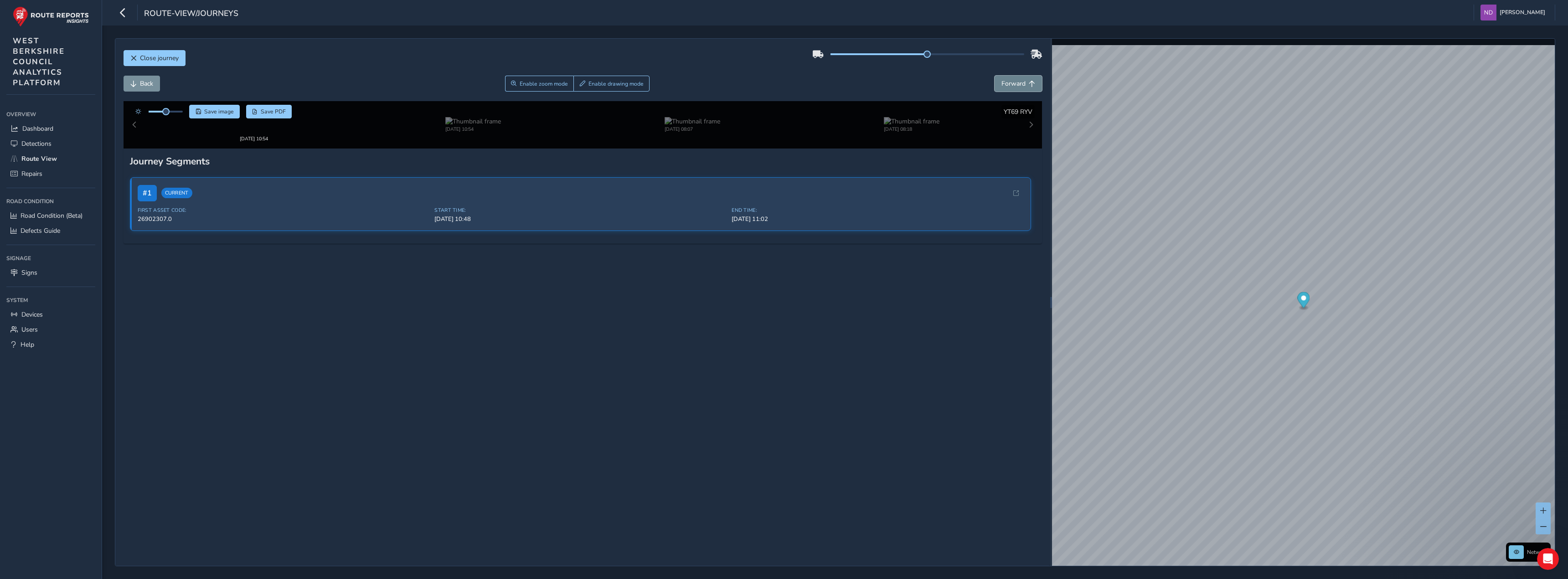
click at [810, 75] on button "Forward" at bounding box center [1018, 83] width 47 height 16
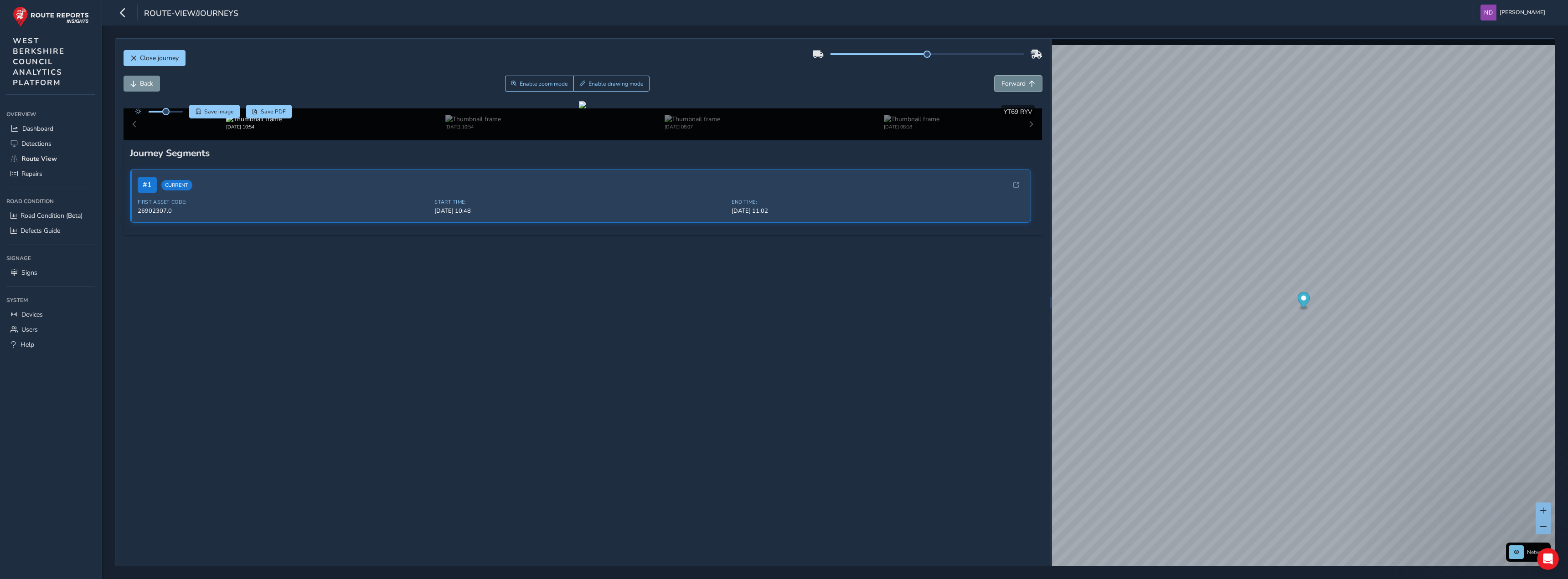
click at [810, 75] on button "Forward" at bounding box center [1018, 83] width 47 height 16
click at [810, 81] on span "Forward" at bounding box center [1032, 84] width 6 height 6
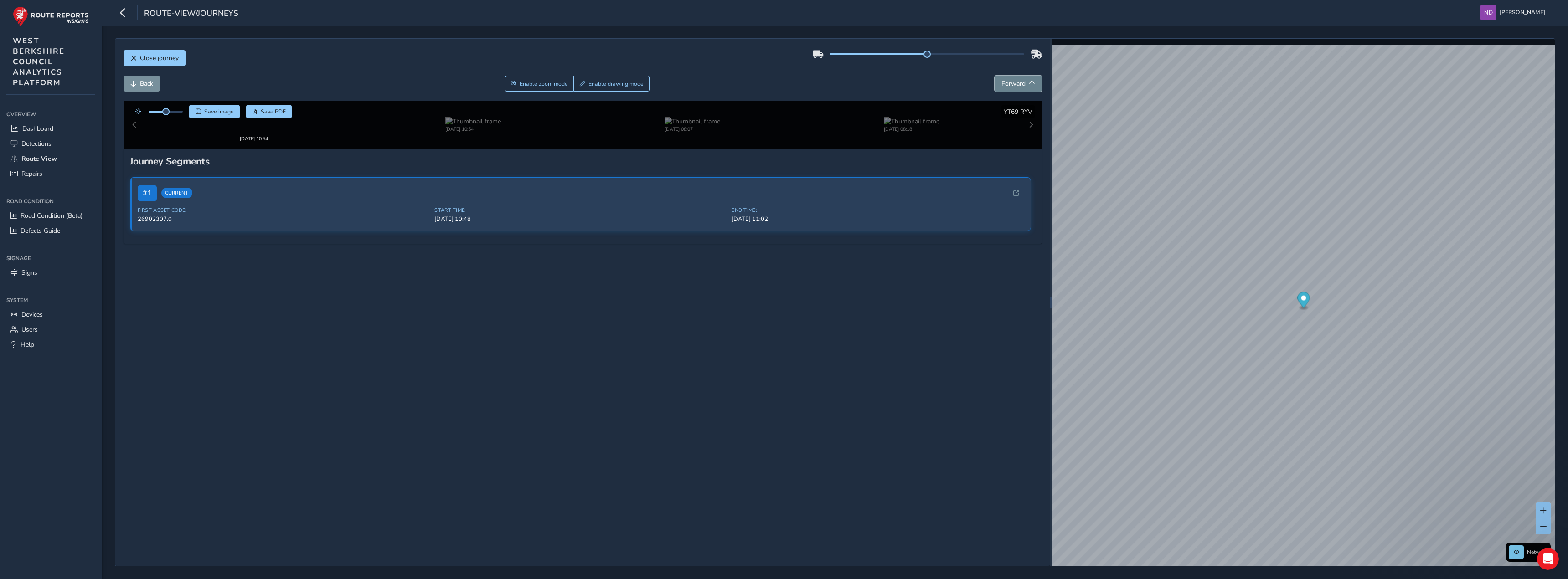
click at [810, 81] on span "Forward" at bounding box center [1032, 84] width 6 height 6
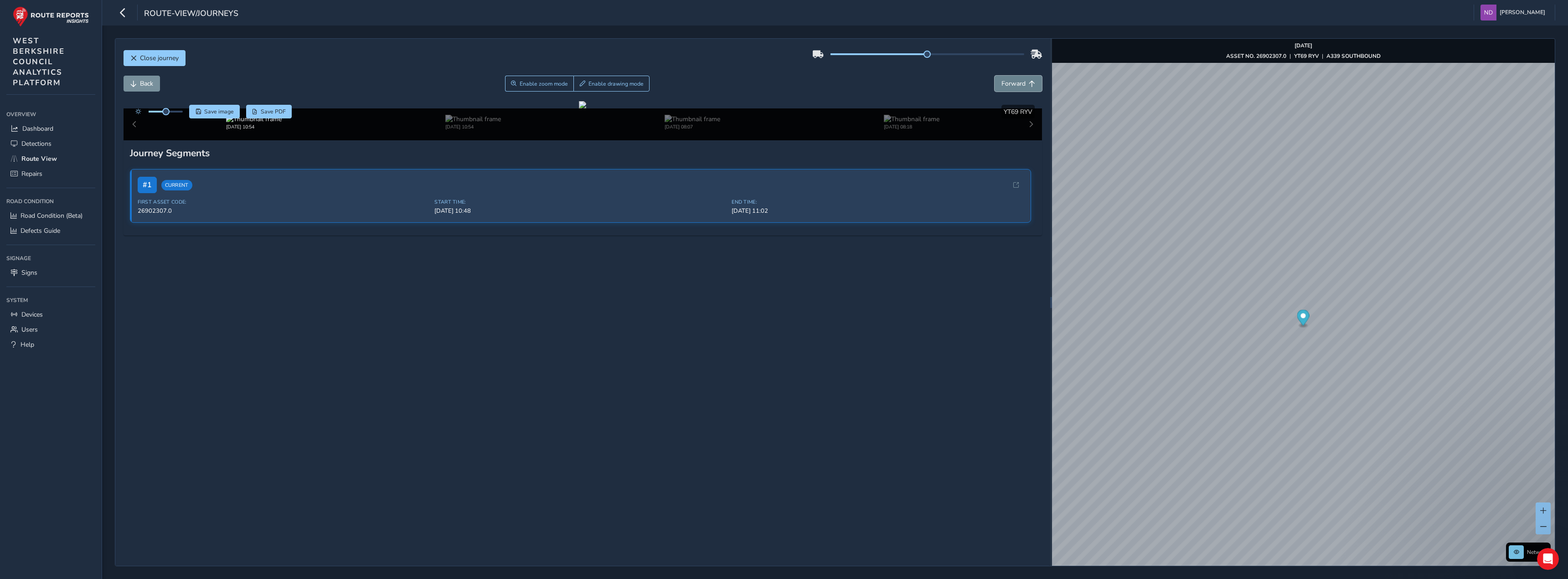
click at [810, 81] on span "Forward" at bounding box center [1032, 84] width 6 height 6
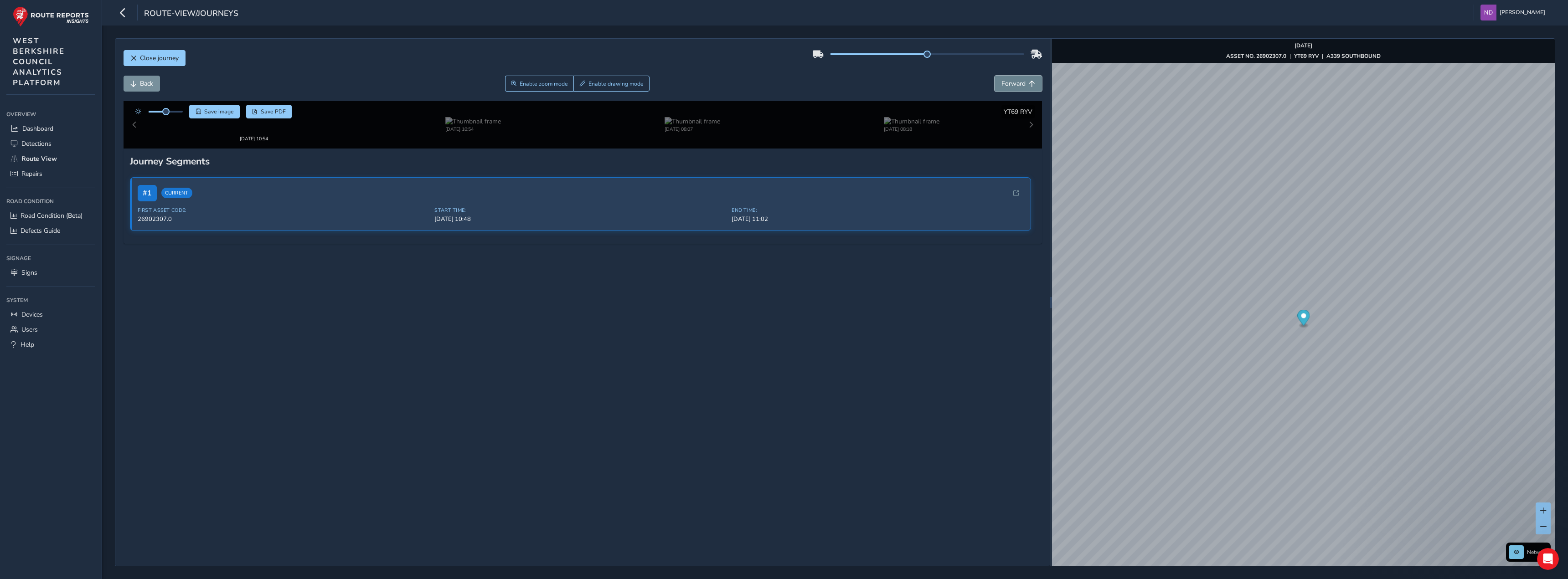
click at [810, 81] on span "Forward" at bounding box center [1032, 84] width 6 height 6
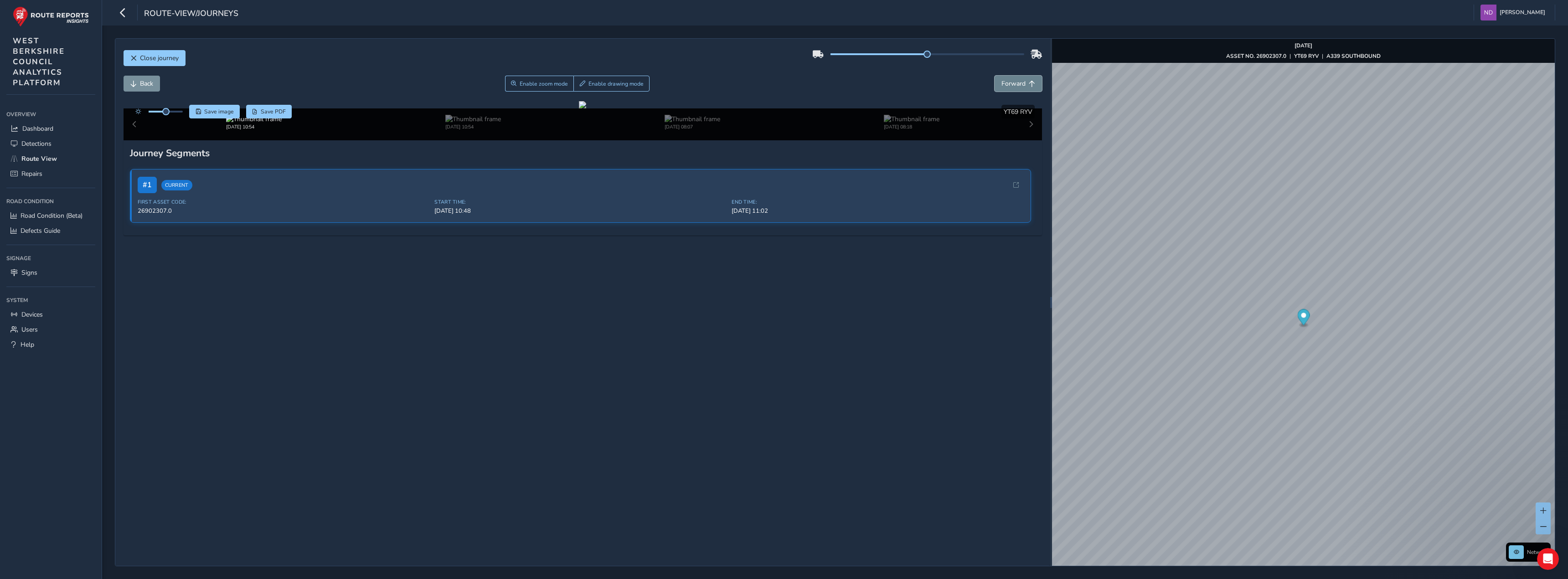
click at [810, 81] on span "Forward" at bounding box center [1032, 84] width 6 height 6
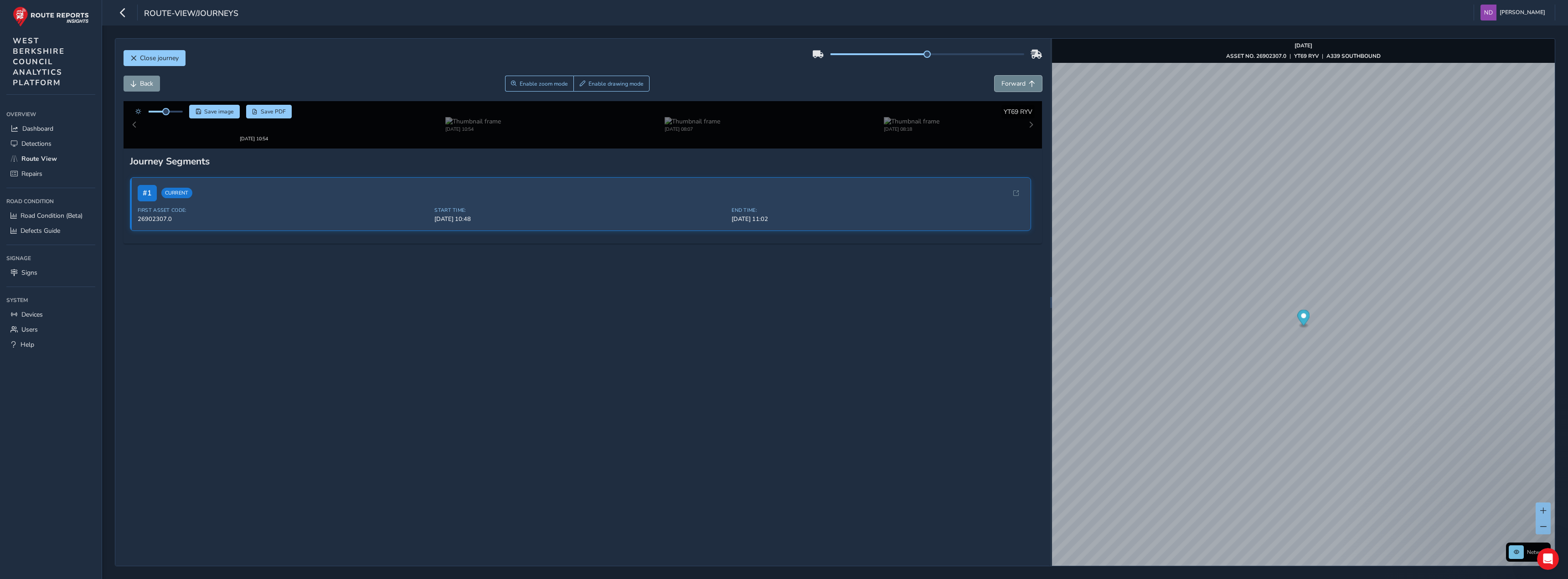
click at [810, 81] on span "Forward" at bounding box center [1032, 84] width 6 height 6
